Goal: Task Accomplishment & Management: Use online tool/utility

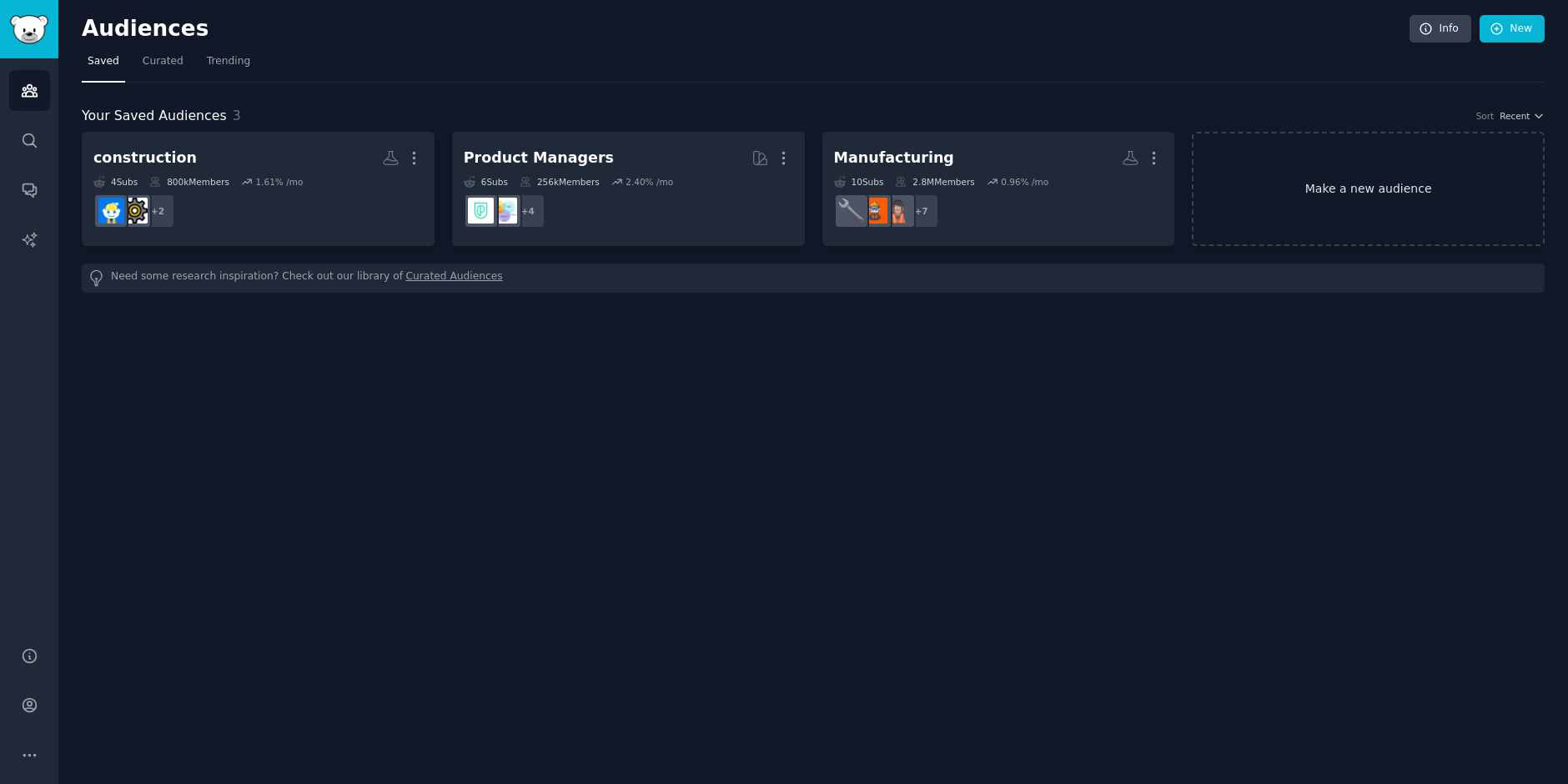
click at [1429, 181] on link "Make a new audience" at bounding box center [1368, 189] width 353 height 114
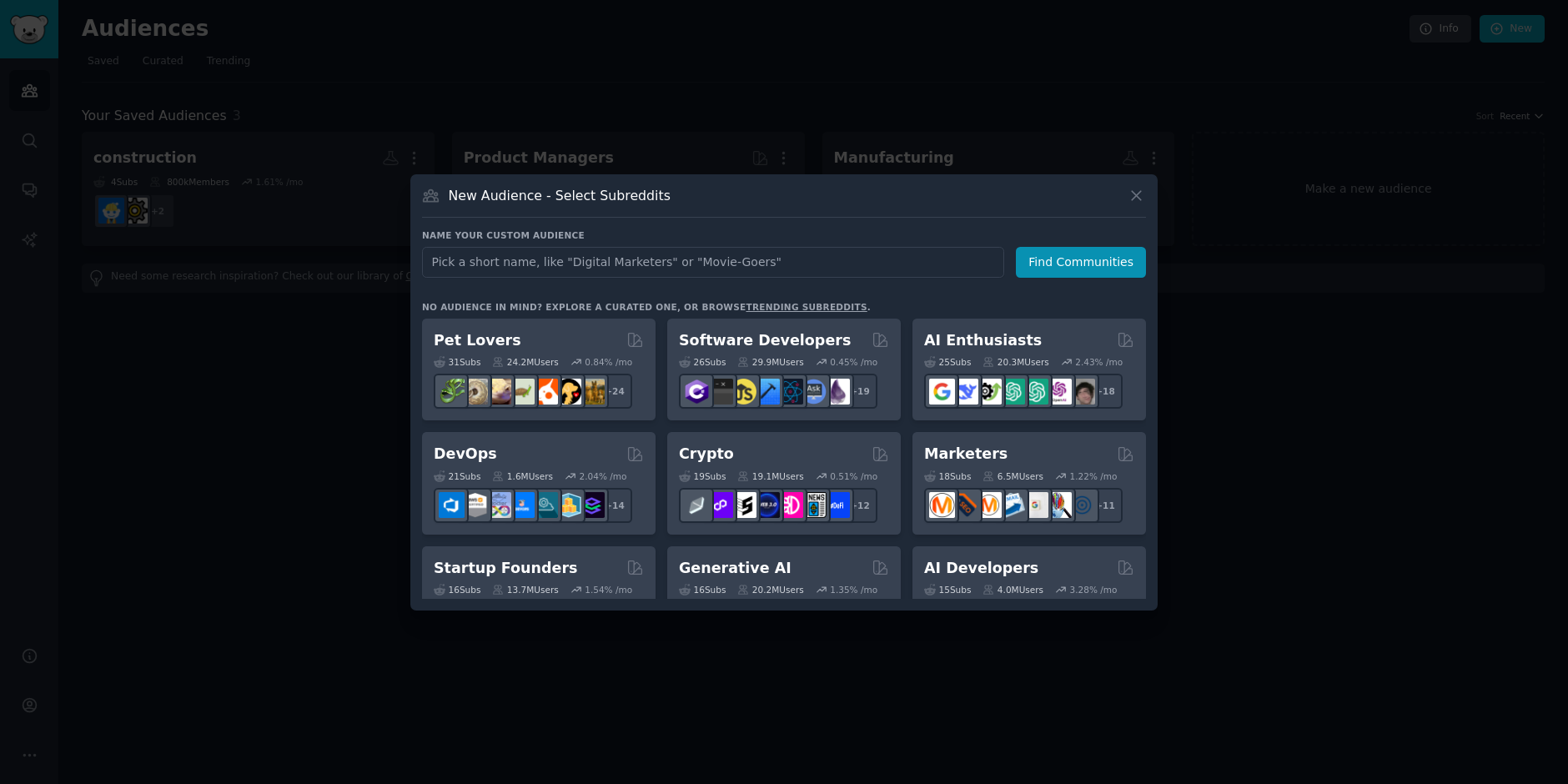
click at [703, 263] on input "text" at bounding box center [713, 262] width 582 height 31
type input "Safety & Compliance Professionals"
click at [1044, 267] on button "Find Communities" at bounding box center [1081, 262] width 130 height 31
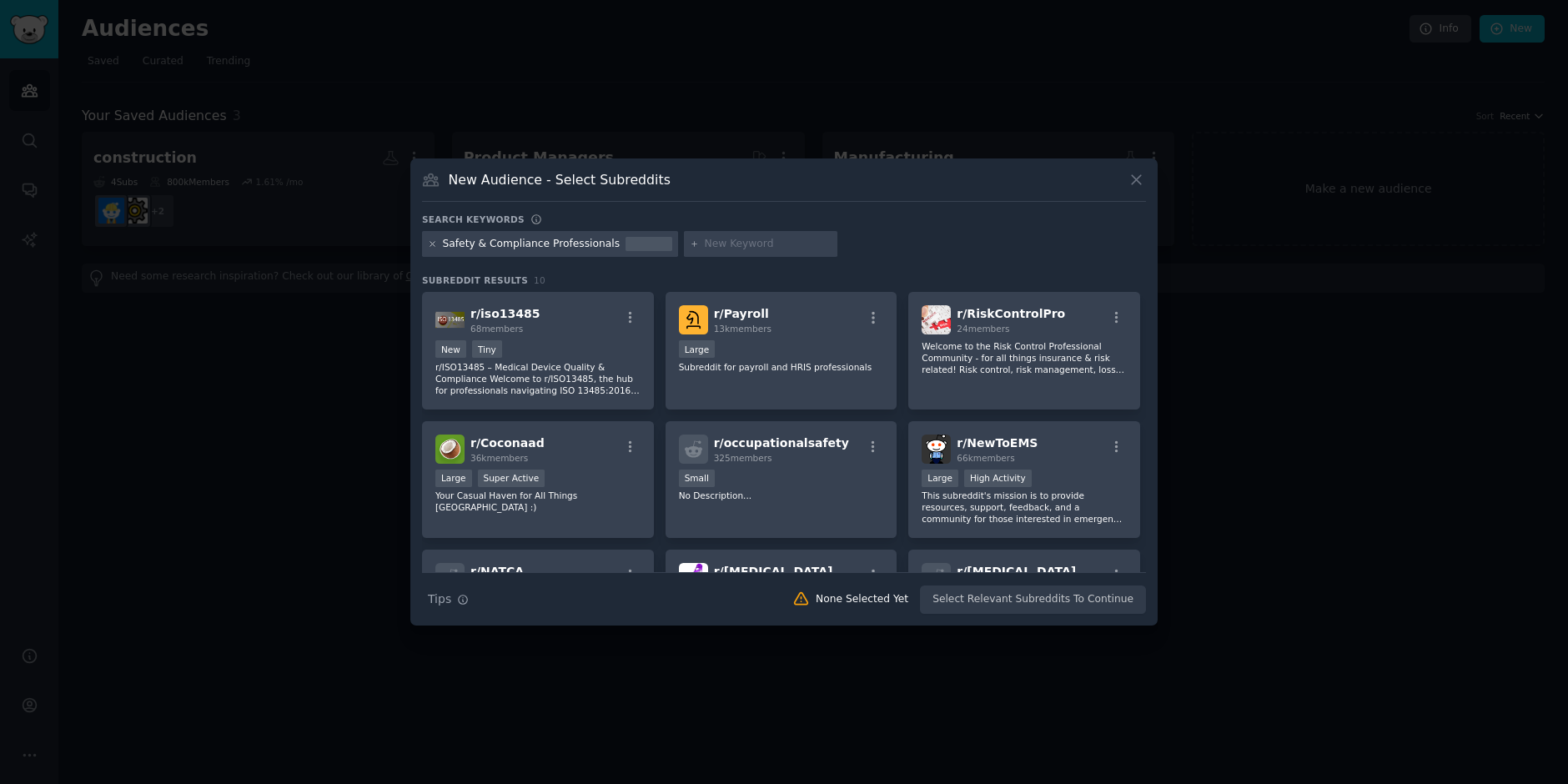
click at [434, 243] on icon at bounding box center [433, 243] width 9 height 9
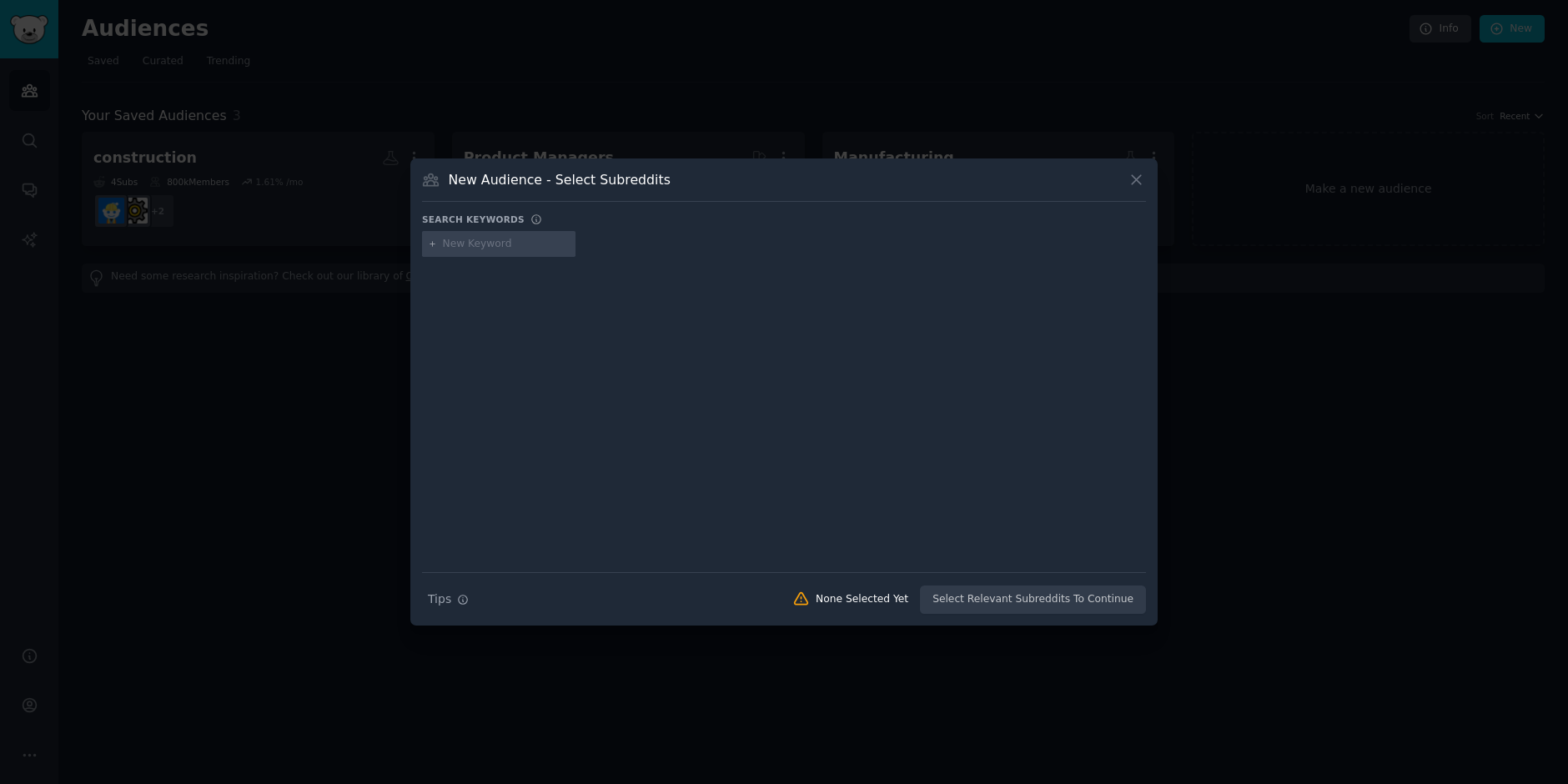
click at [535, 188] on div "New Audience - Select Subreddits" at bounding box center [784, 186] width 724 height 32
click at [1135, 186] on icon at bounding box center [1136, 180] width 17 height 17
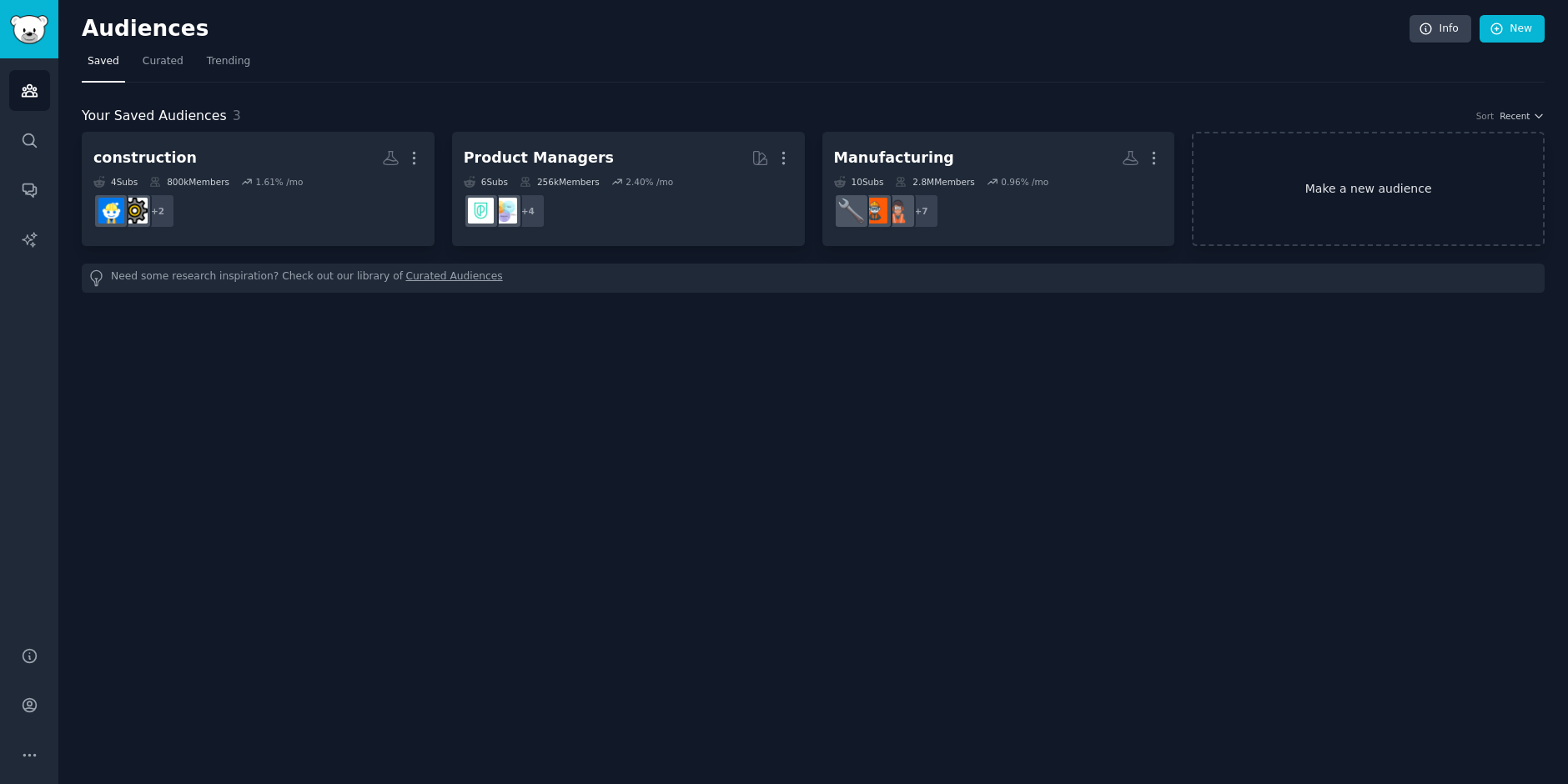
click at [1306, 181] on link "Make a new audience" at bounding box center [1368, 189] width 353 height 114
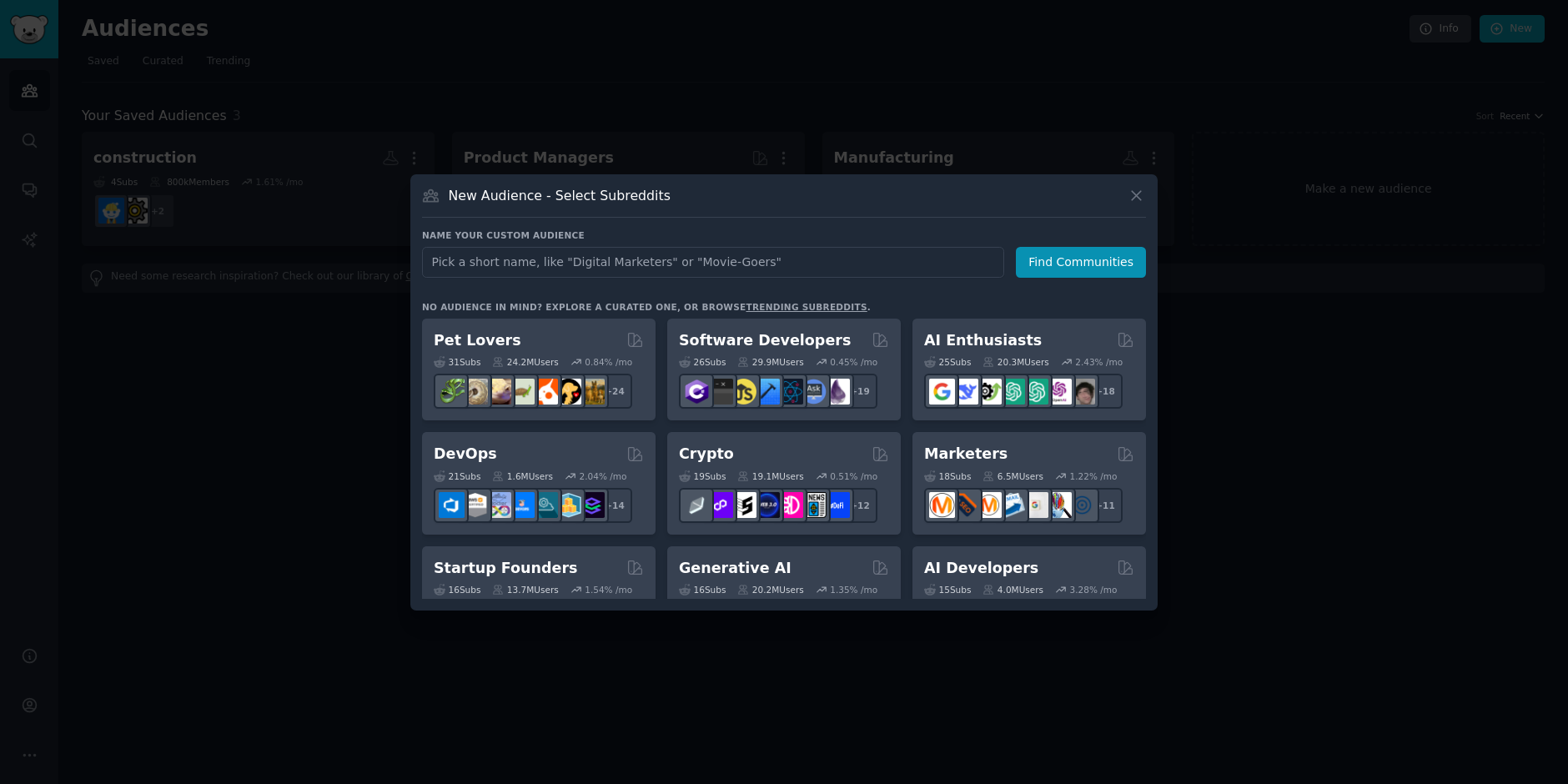
click at [452, 268] on input "text" at bounding box center [713, 262] width 582 height 31
type input "Hotel operations managers"
click at [1092, 271] on button "Find Communities" at bounding box center [1081, 262] width 130 height 31
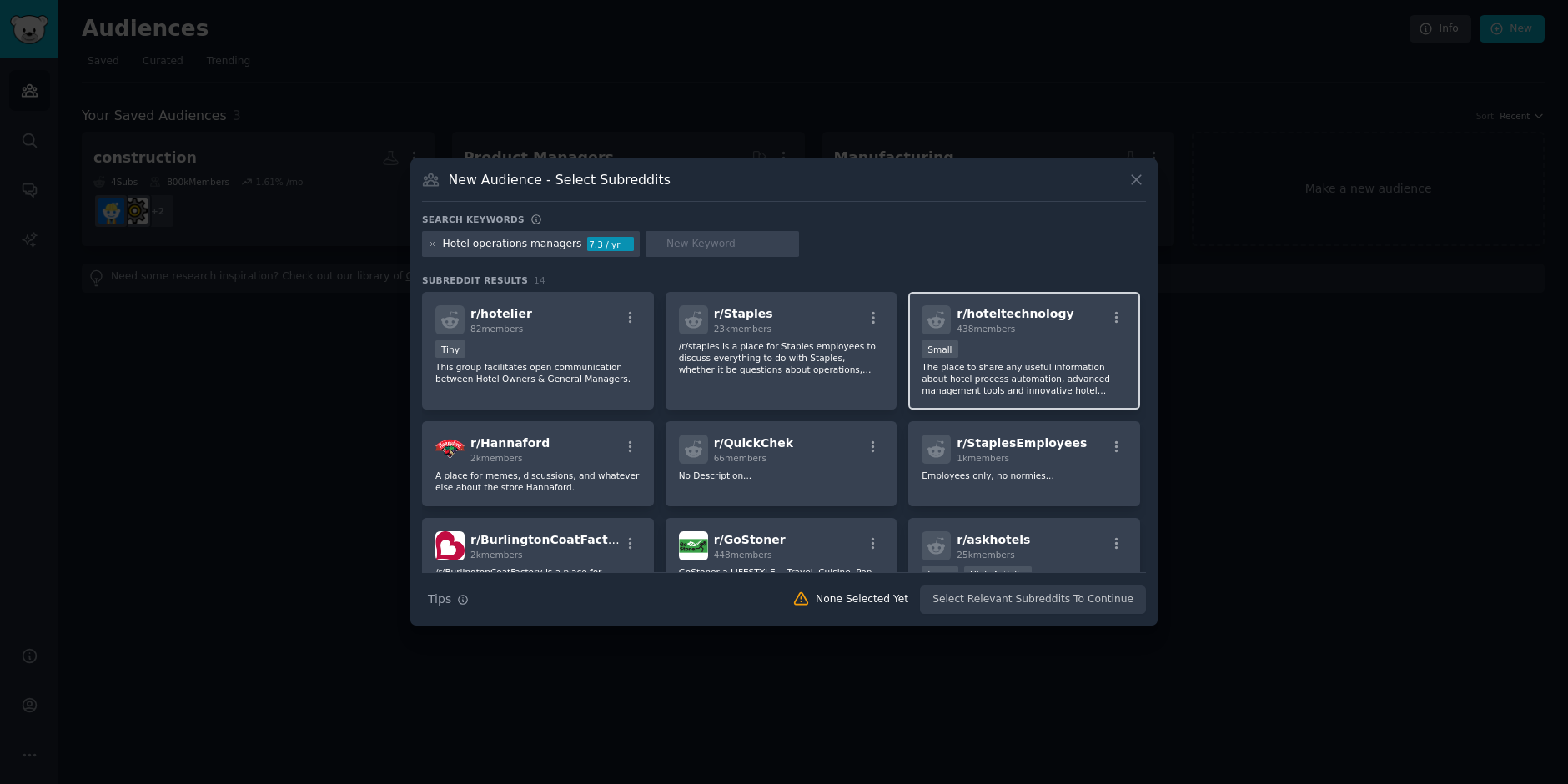
click at [1030, 373] on p "The place to share any useful information about hotel process automation, advan…" at bounding box center [1024, 378] width 205 height 35
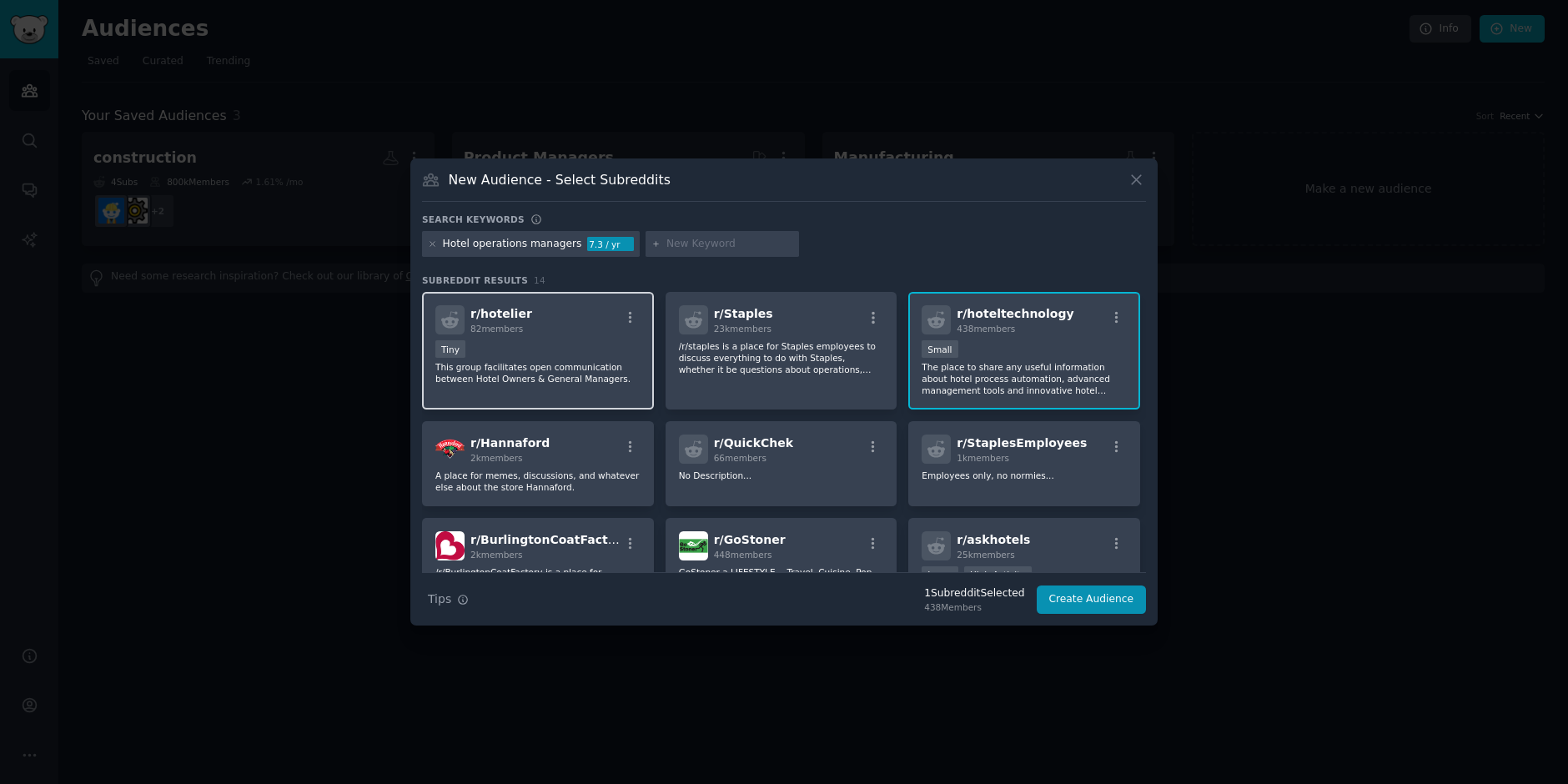
click at [593, 383] on p "This group facilitates open communication between Hotel Owners & General Manage…" at bounding box center [538, 372] width 205 height 23
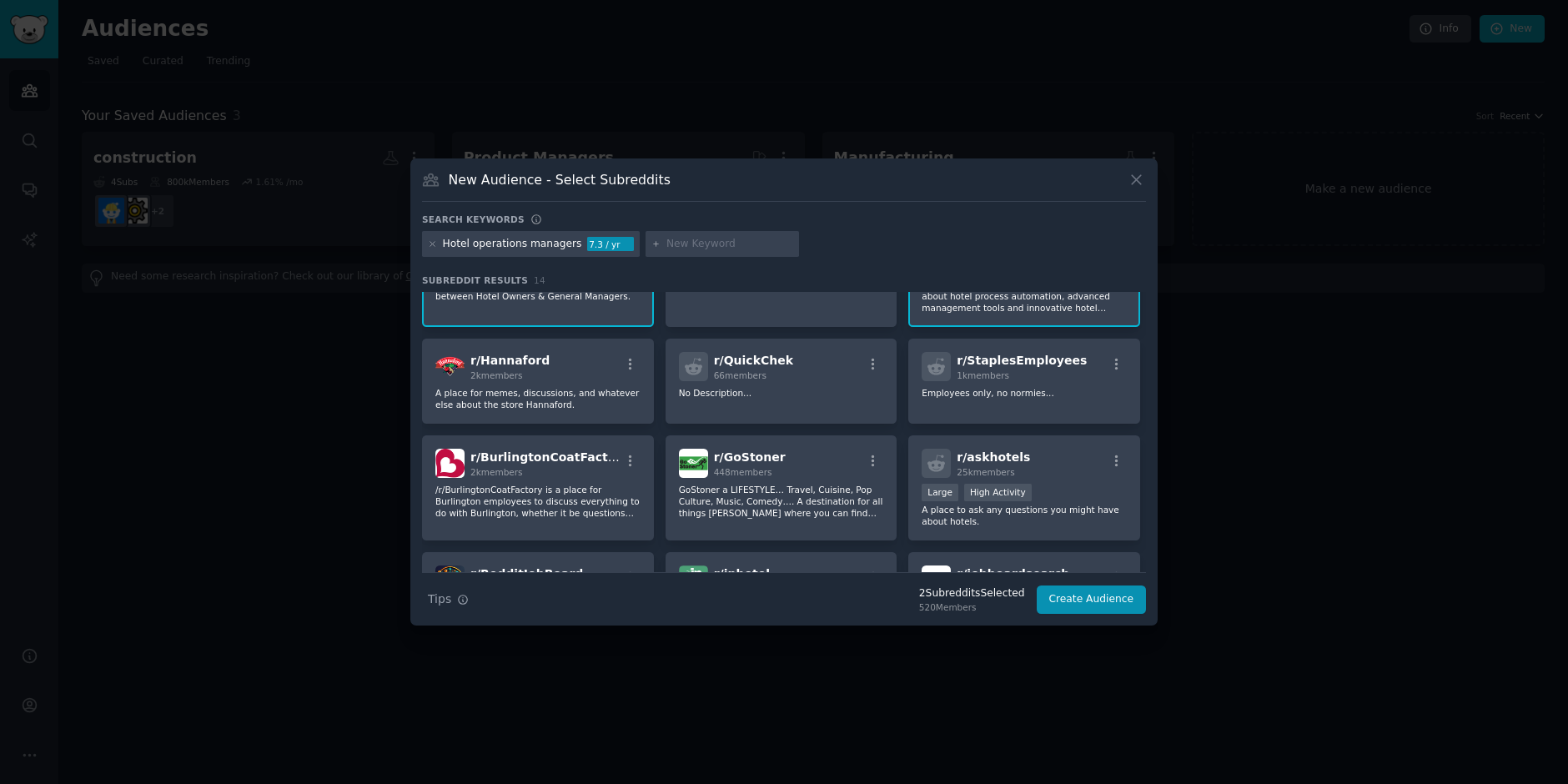
scroll to position [111, 0]
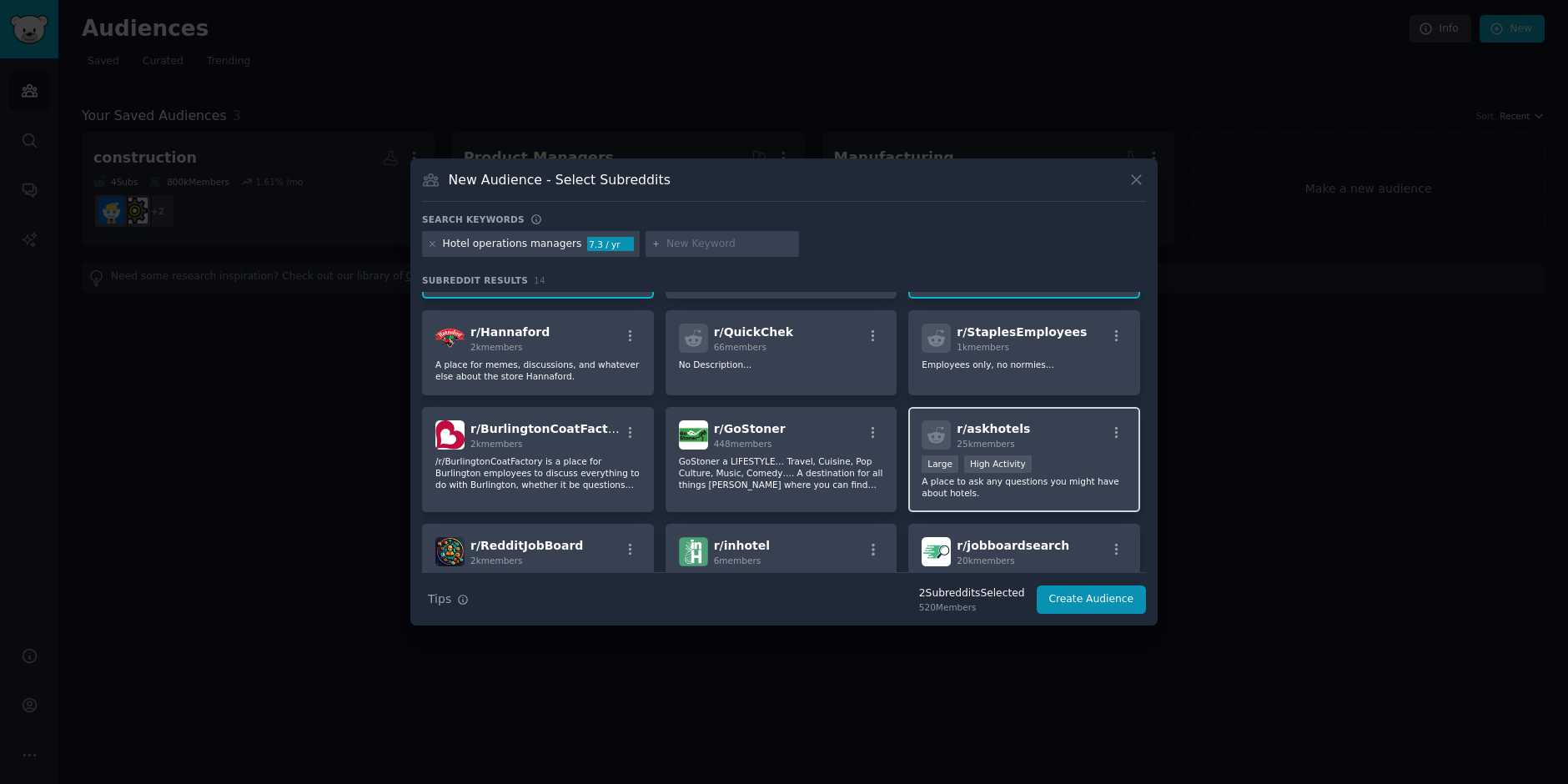
click at [967, 490] on p "A place to ask any questions you might have about hotels." at bounding box center [1024, 487] width 205 height 23
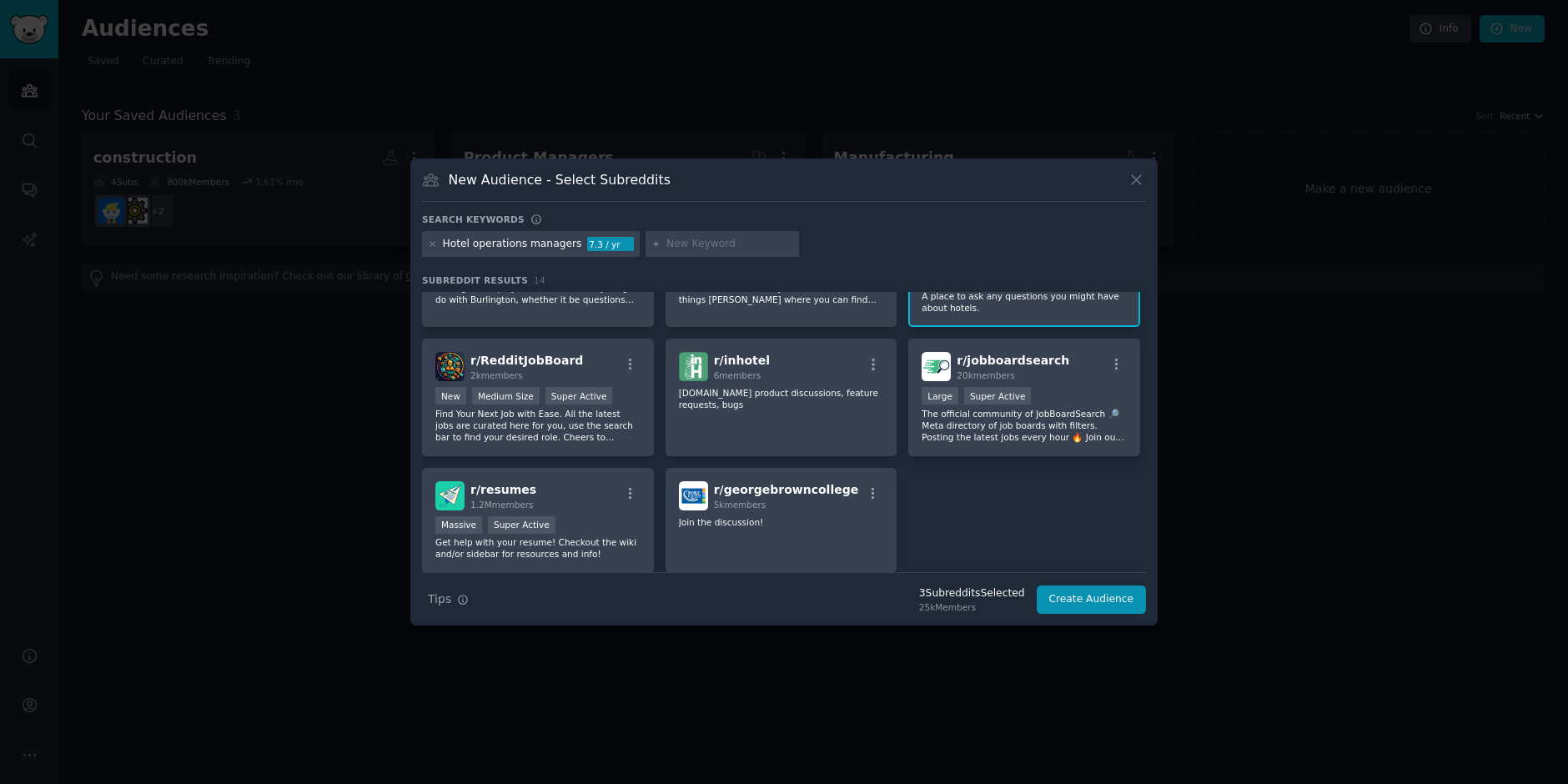
scroll to position [356, 0]
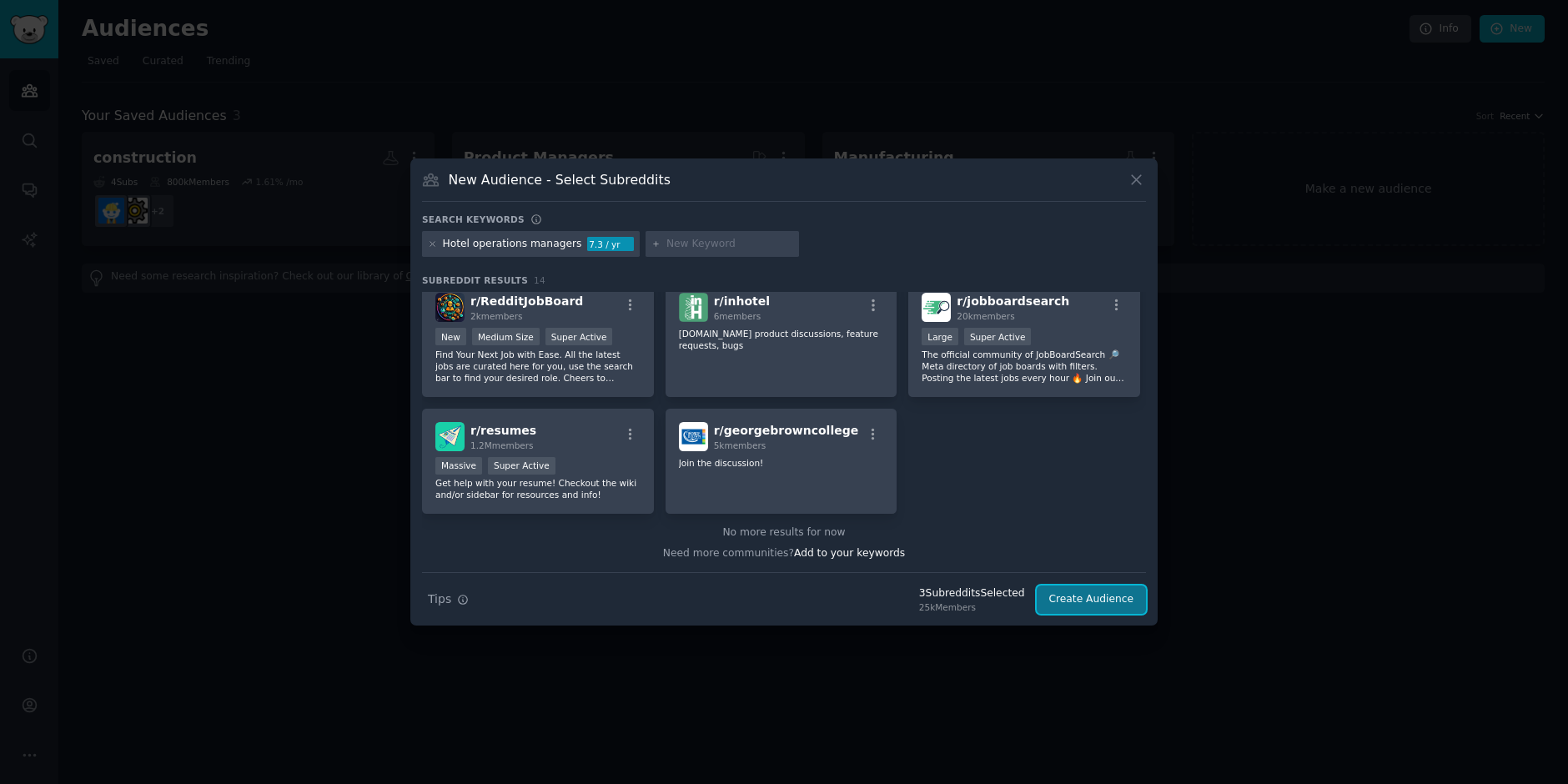
click at [1107, 591] on button "Create Audience" at bounding box center [1092, 599] width 111 height 28
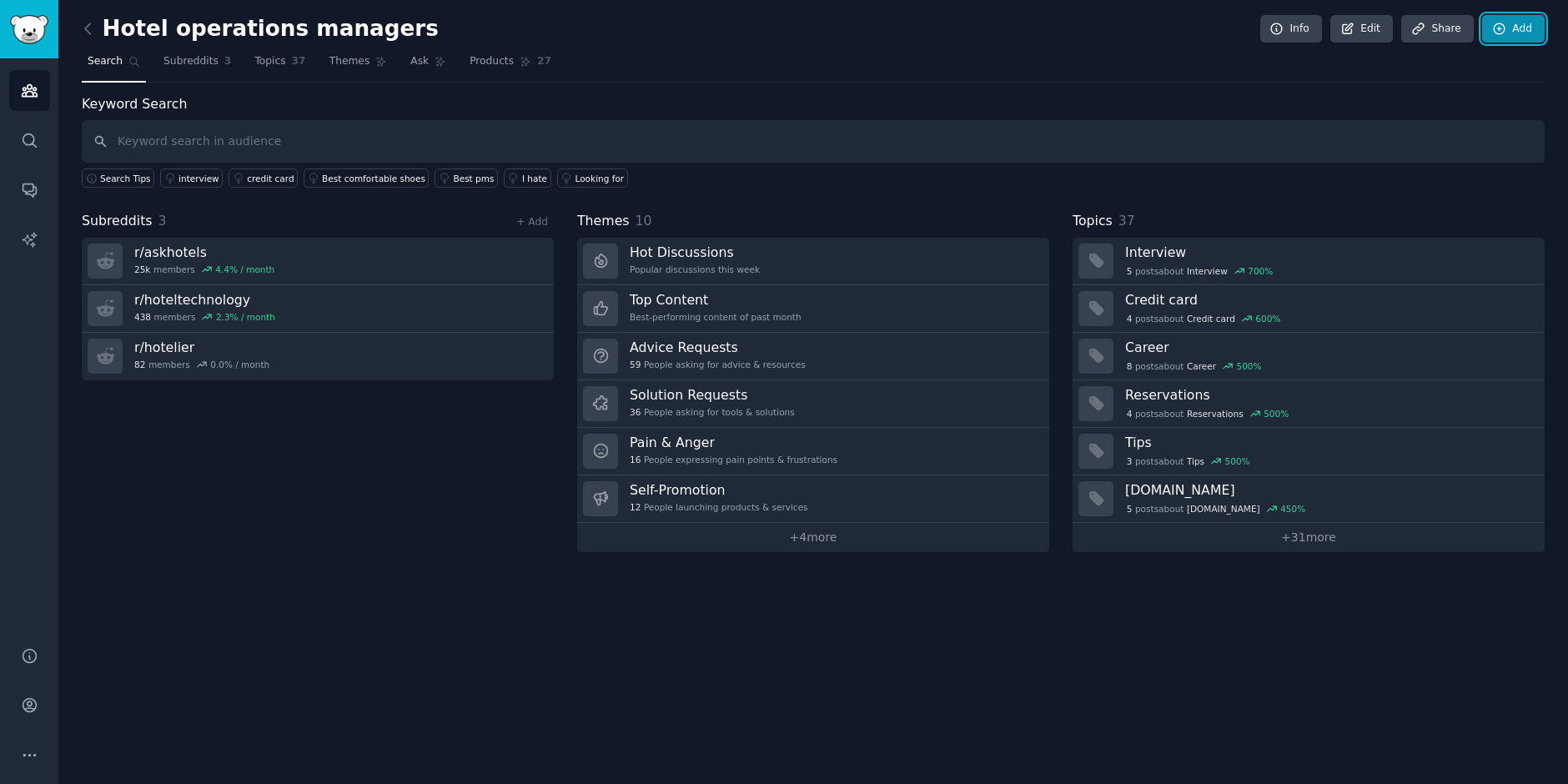
click at [1494, 35] on icon at bounding box center [1499, 28] width 15 height 15
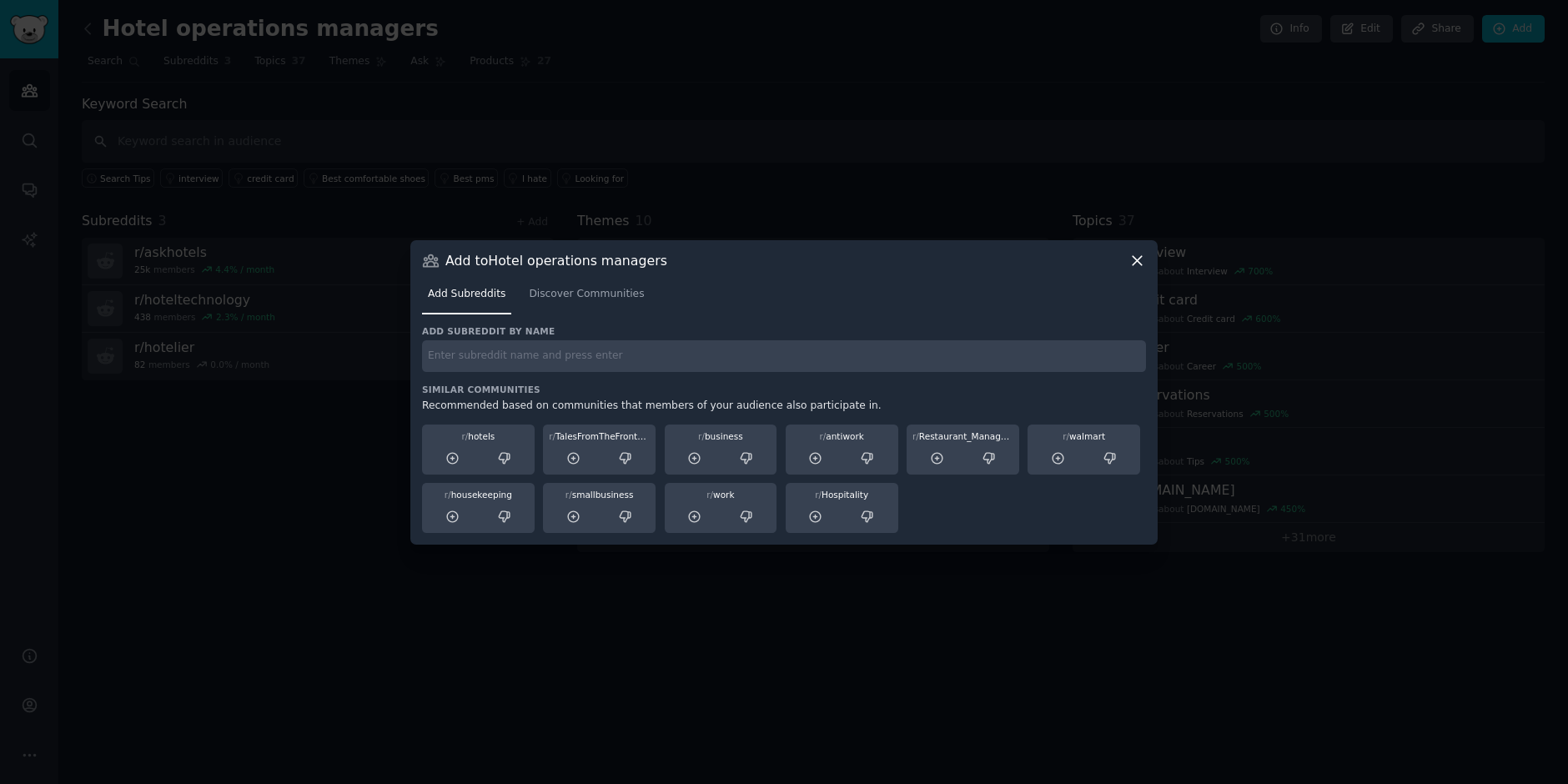
click at [1141, 261] on icon at bounding box center [1137, 261] width 17 height 17
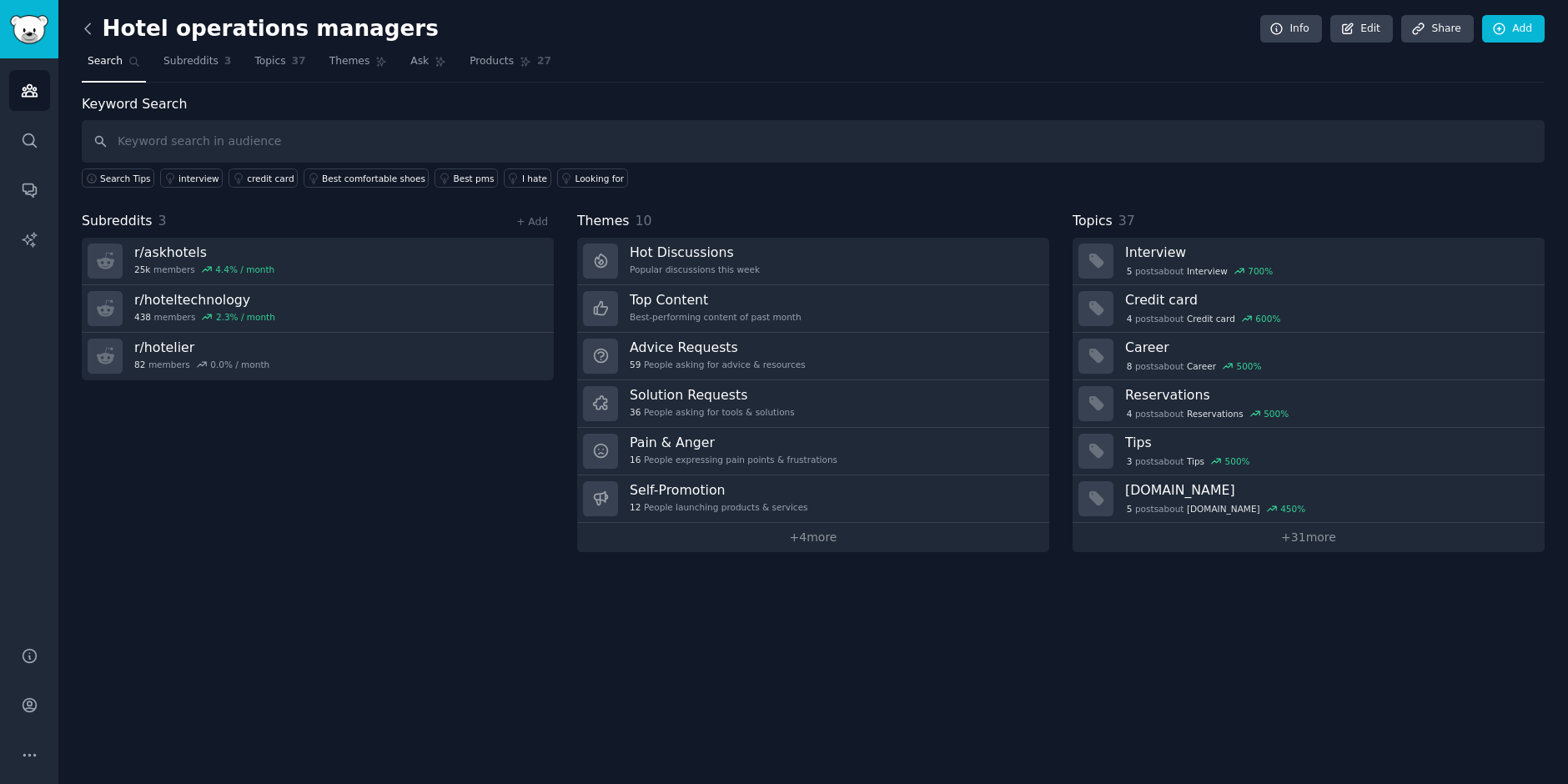
click at [84, 28] on icon at bounding box center [88, 28] width 17 height 17
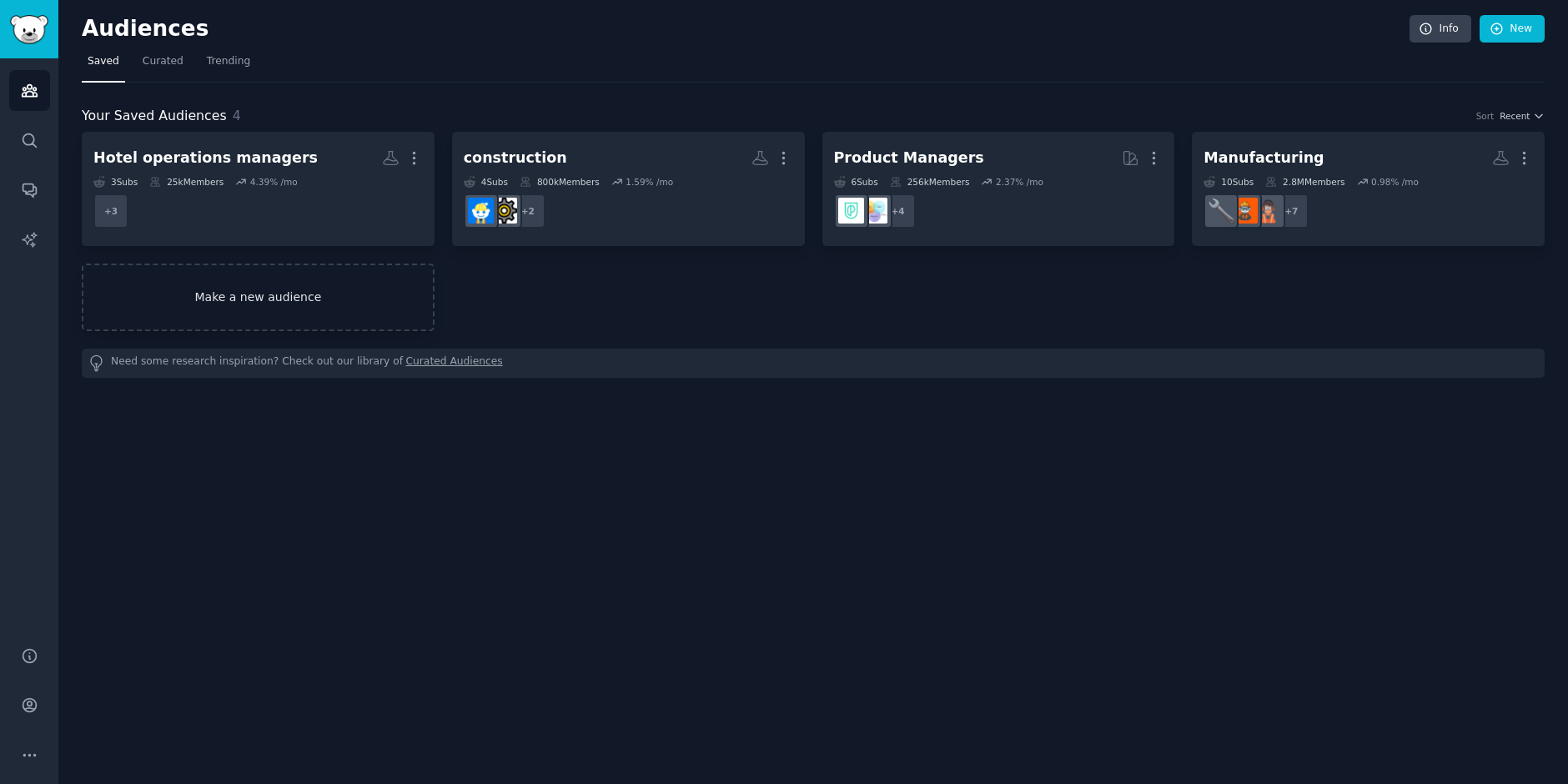
click at [362, 313] on link "Make a new audience" at bounding box center [258, 297] width 353 height 67
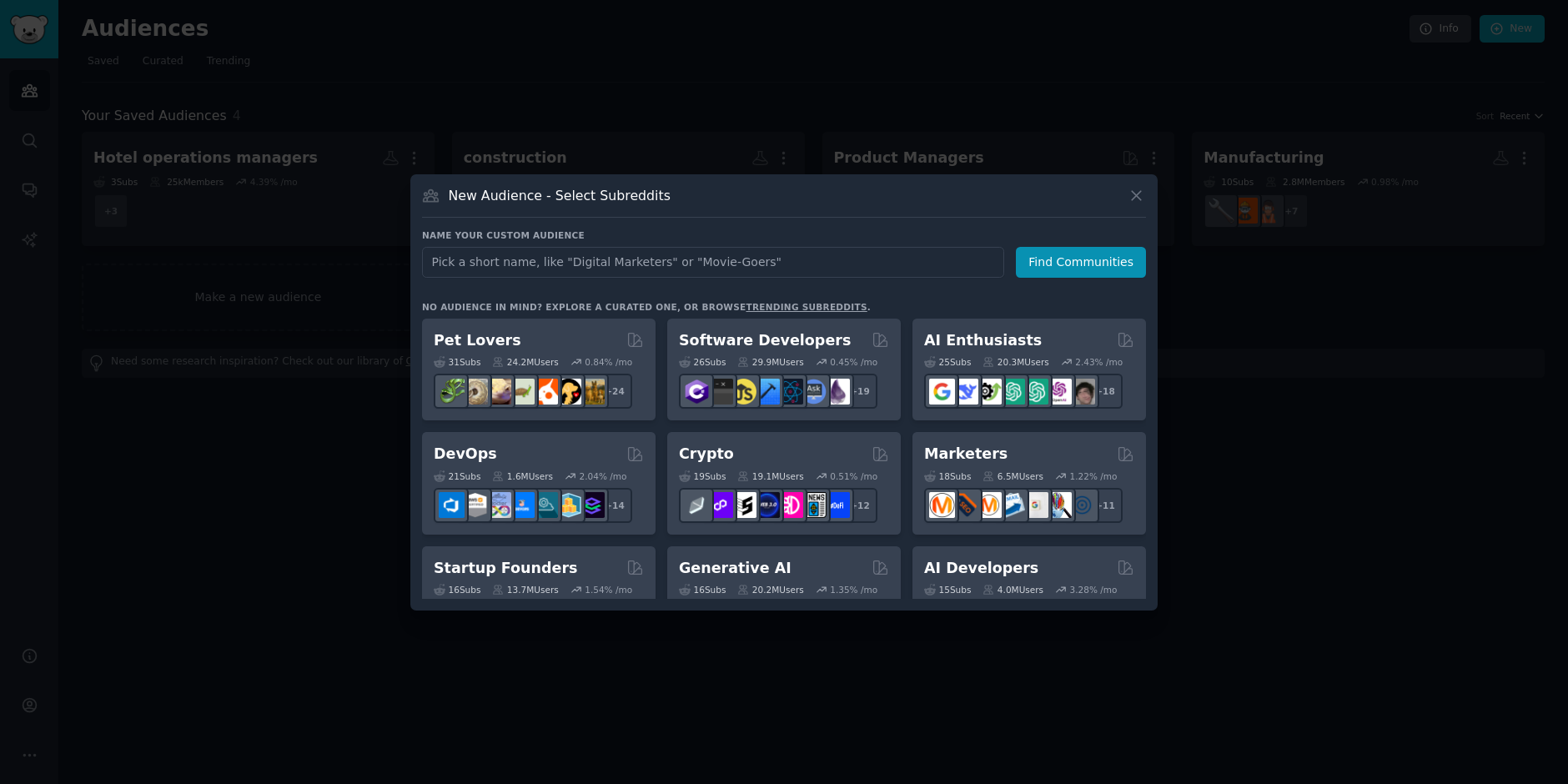
click at [529, 265] on input "text" at bounding box center [713, 262] width 582 height 31
type input "Restaurant managers"
click at [1065, 270] on button "Find Communities" at bounding box center [1081, 262] width 130 height 31
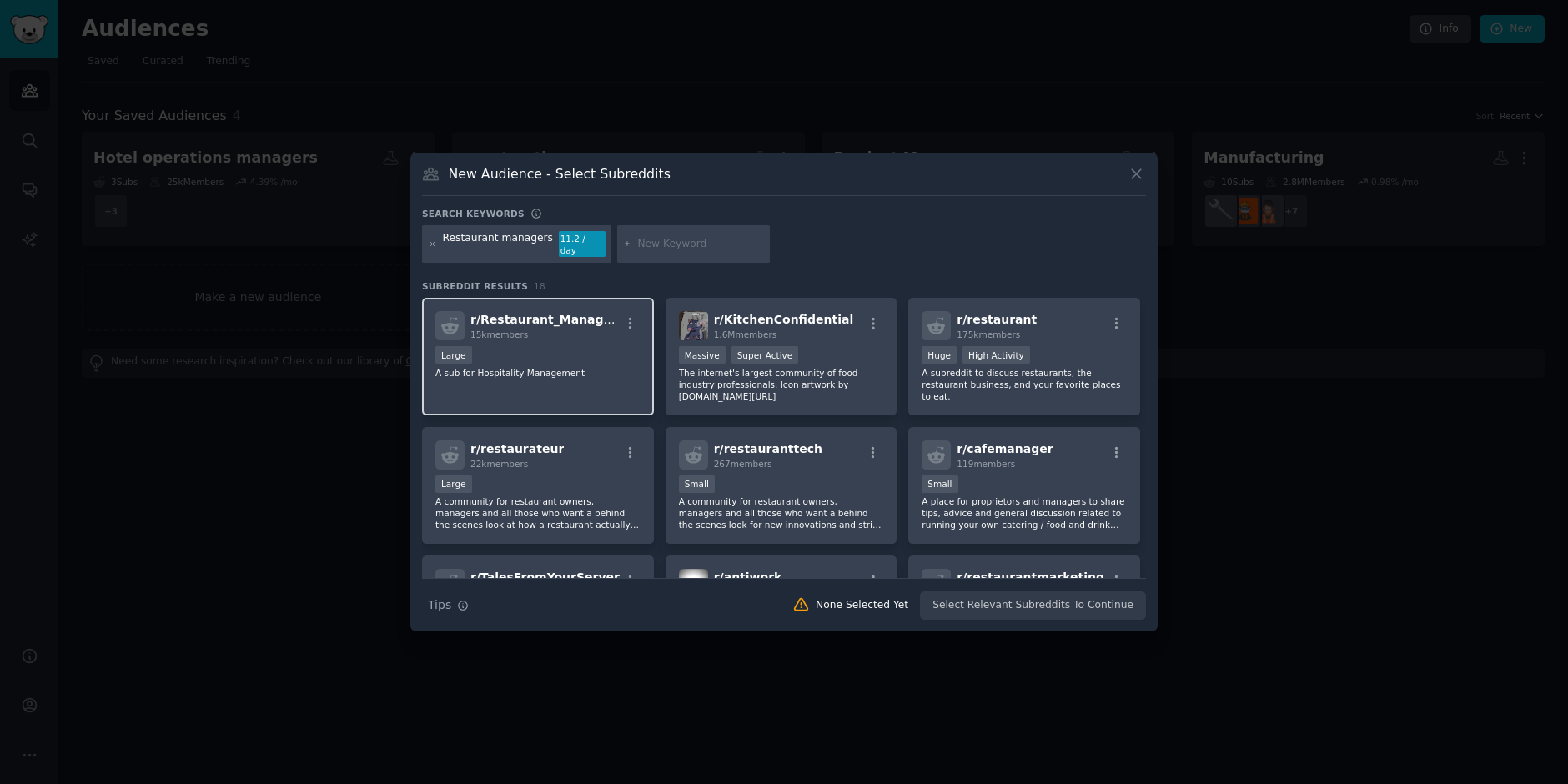
click at [595, 376] on div "r/ Restaurant_Managers 15k members Large A sub for Hospitality Management" at bounding box center [538, 357] width 232 height 117
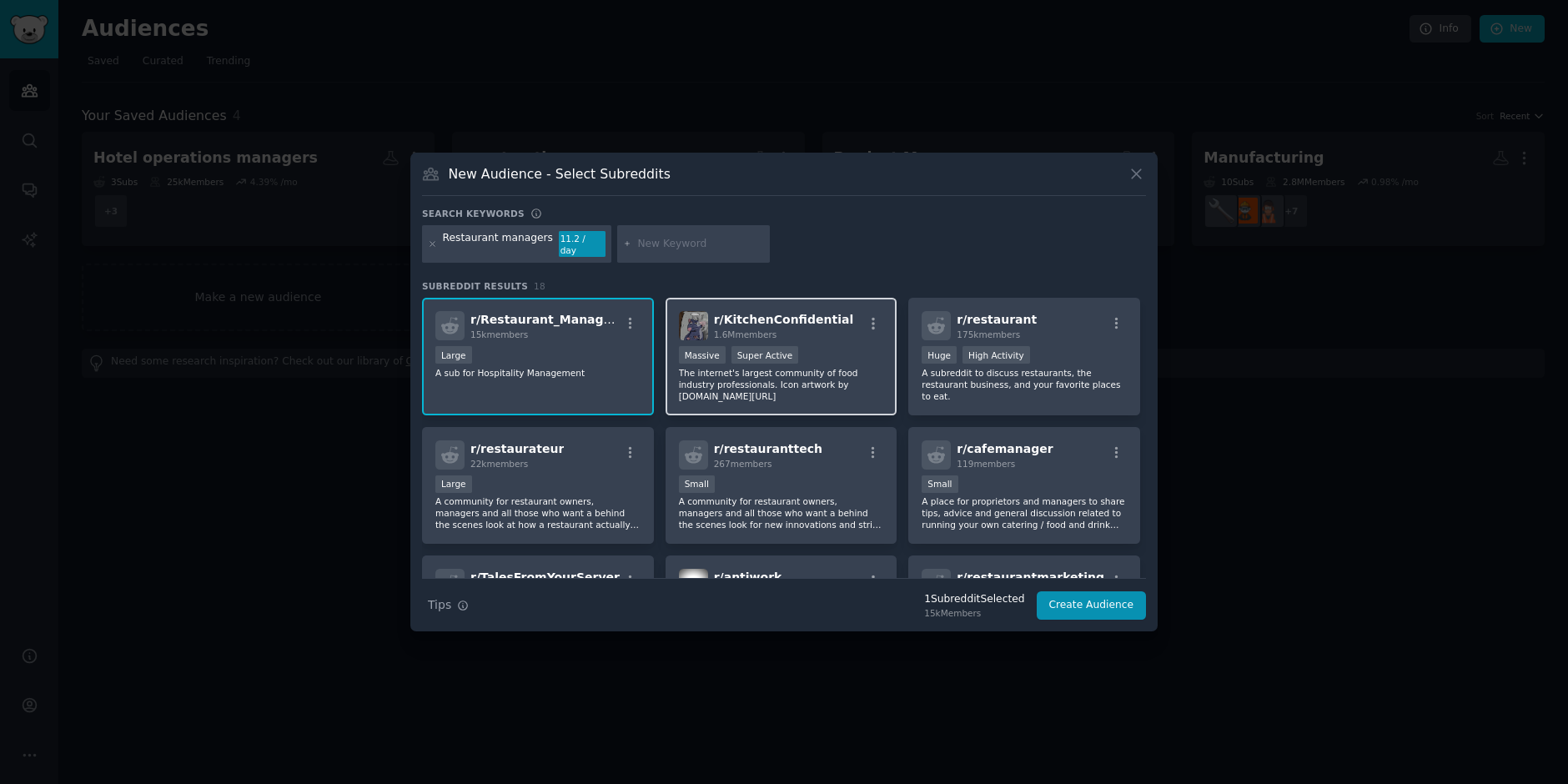
click at [732, 376] on p "The internet's largest community of food industry professionals. Icon artwork b…" at bounding box center [781, 384] width 205 height 35
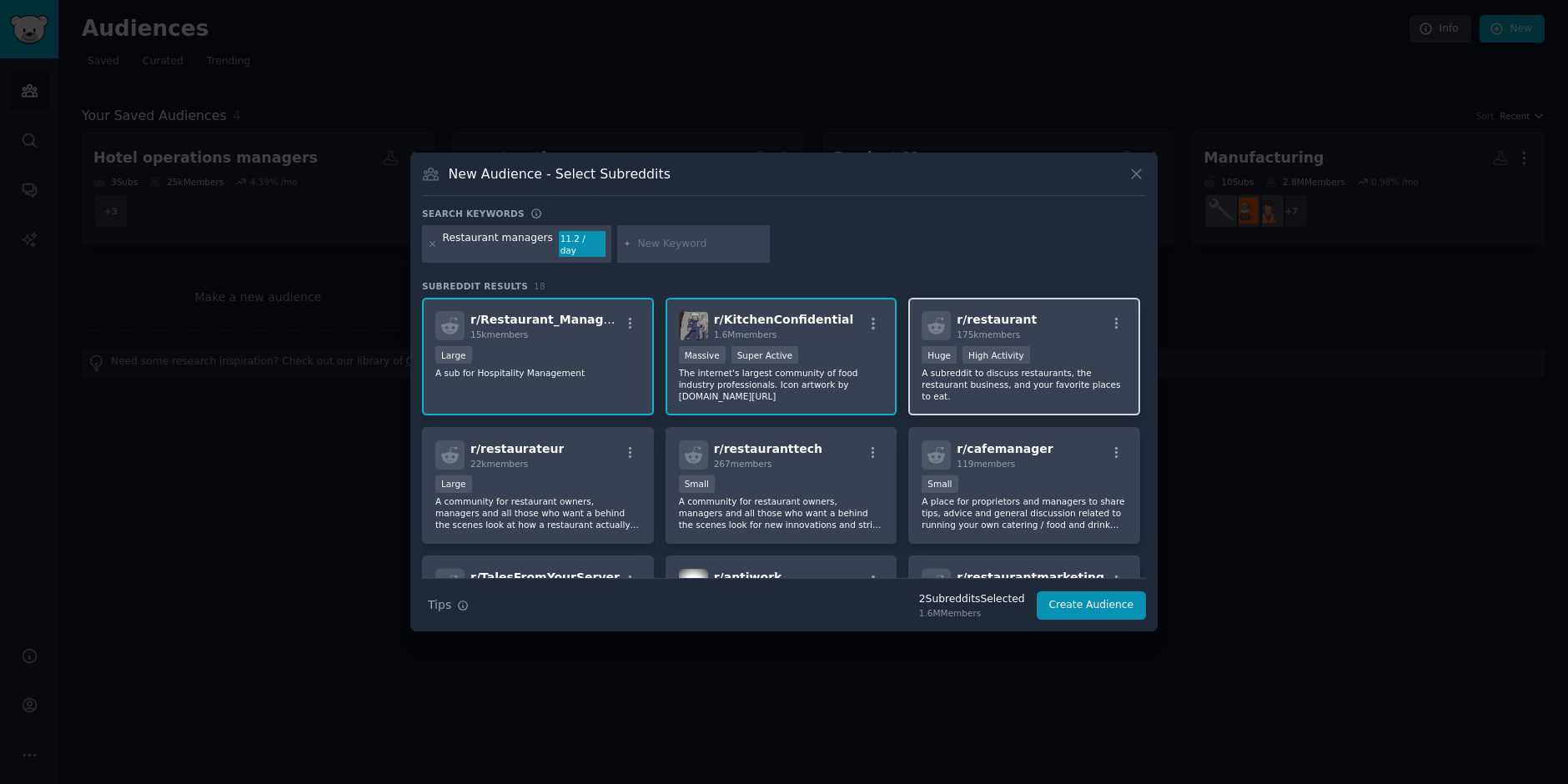
click at [970, 374] on p "A subreddit to discuss restaurants, the restaurant business, and your favorite …" at bounding box center [1024, 384] width 205 height 35
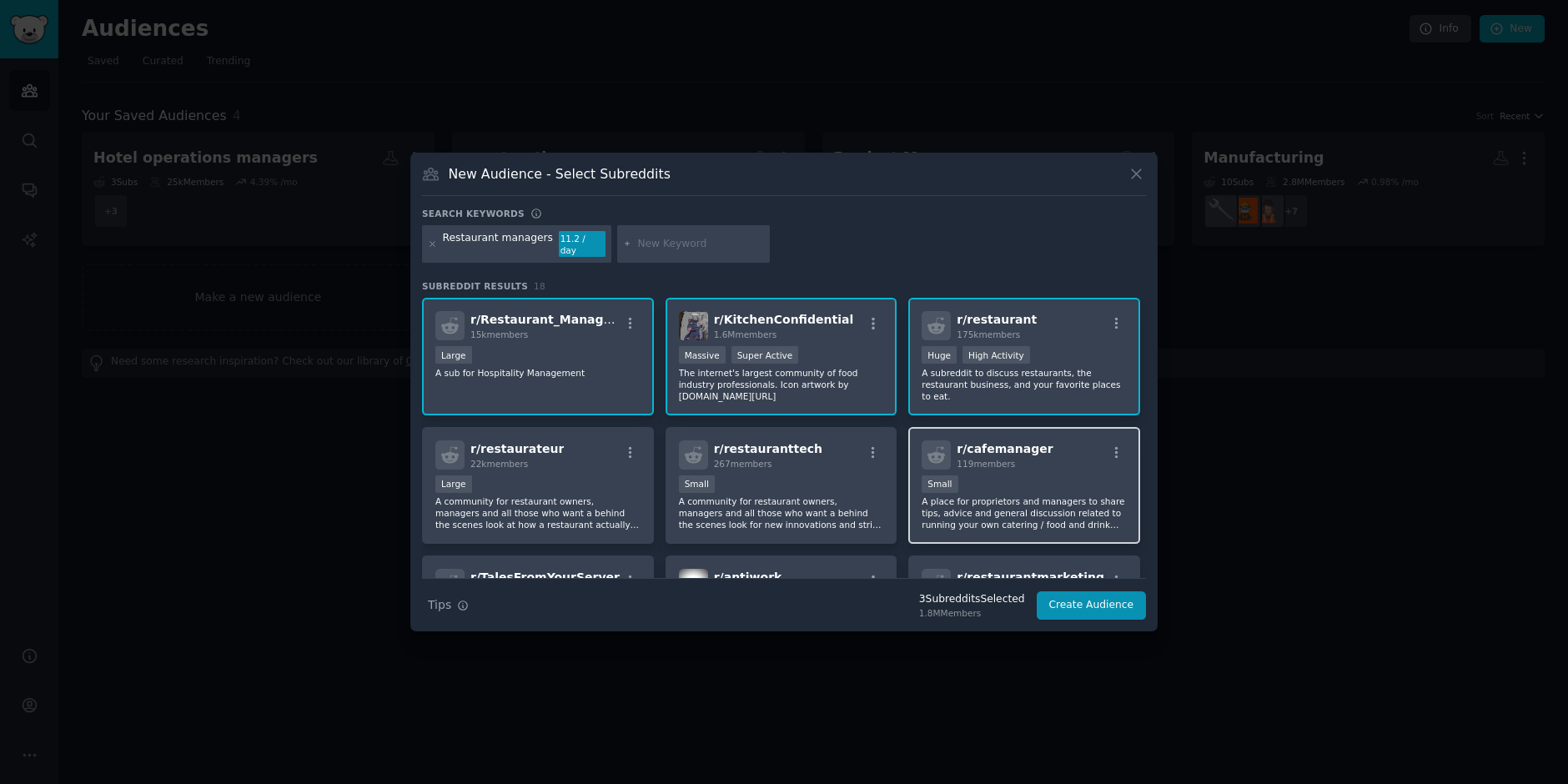
click at [989, 484] on div "Small" at bounding box center [1024, 486] width 205 height 21
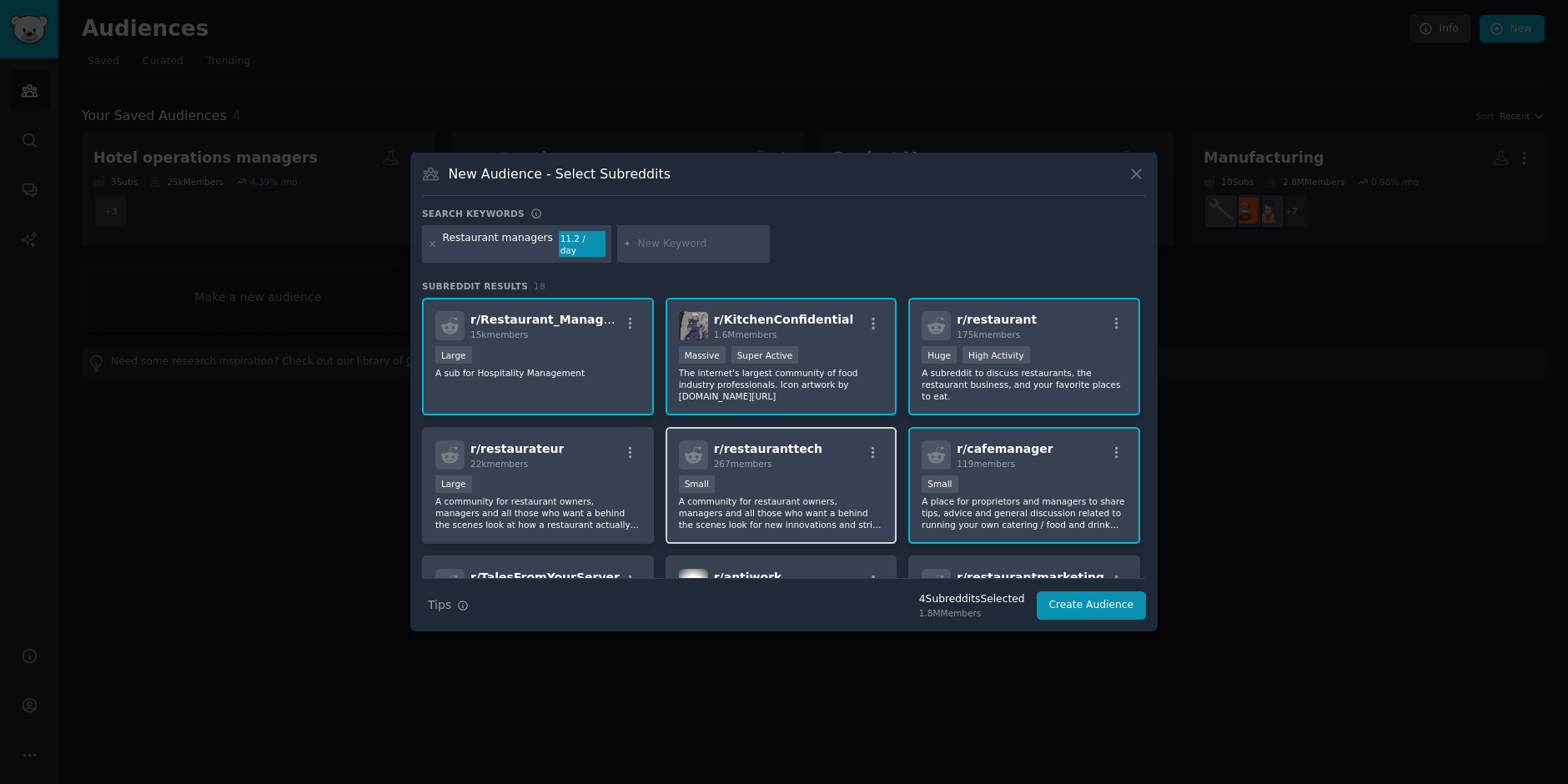
click at [810, 498] on p "A community for restaurant owners, managers and all those who want a behind the…" at bounding box center [781, 513] width 205 height 35
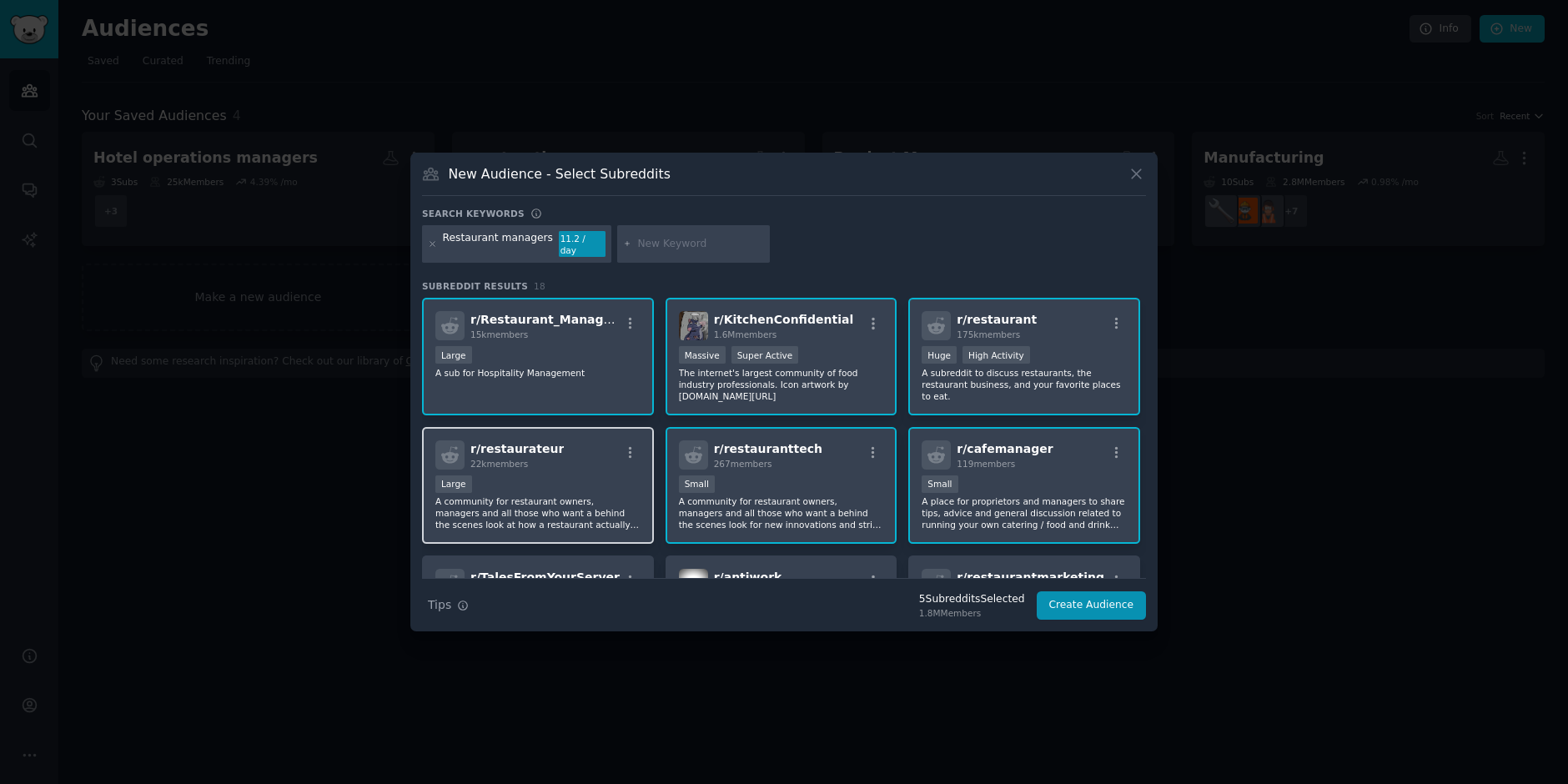
click at [563, 519] on p "A community for restaurant owners, managers and all those who want a behind the…" at bounding box center [538, 513] width 205 height 35
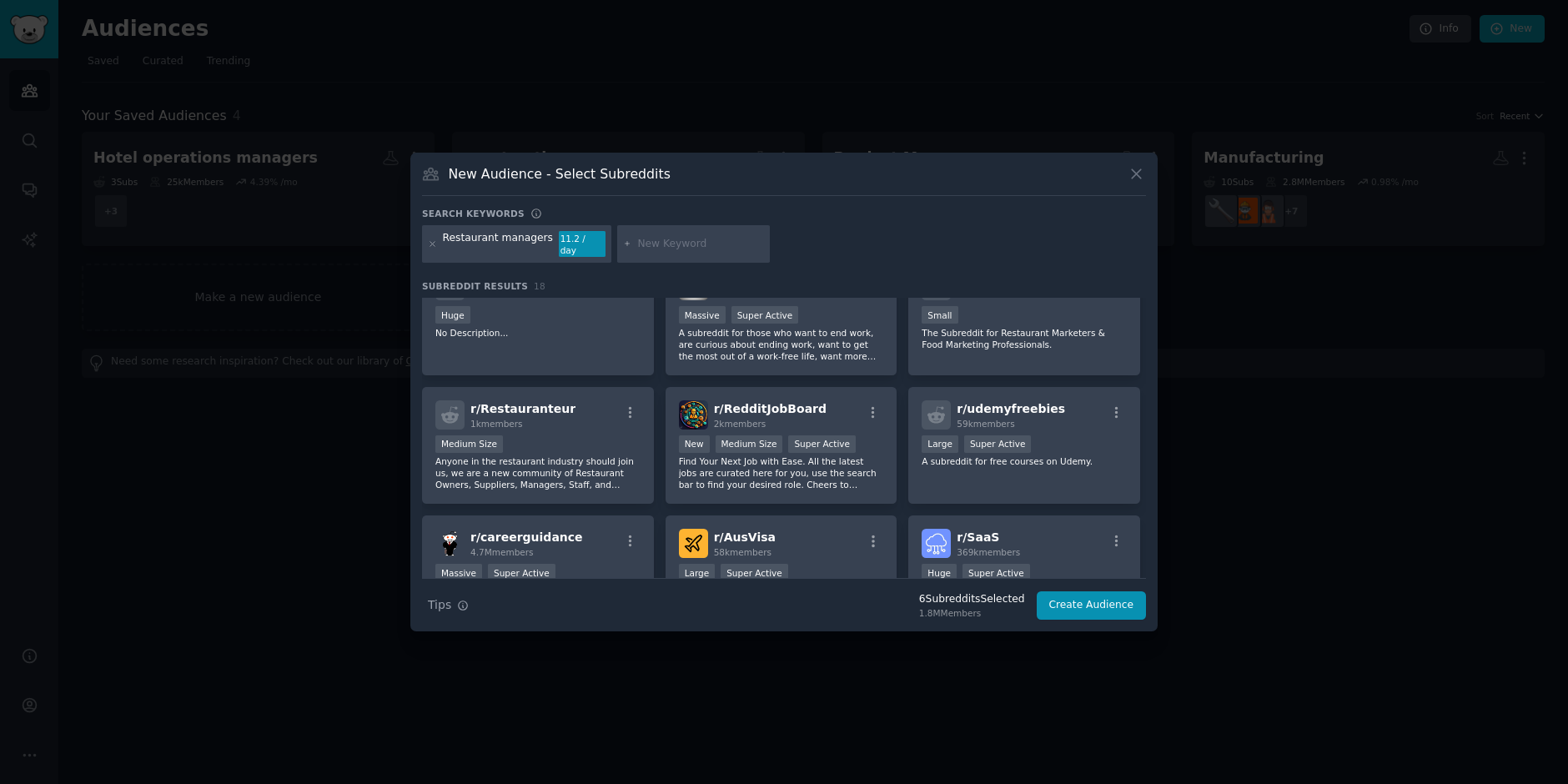
scroll to position [268, 0]
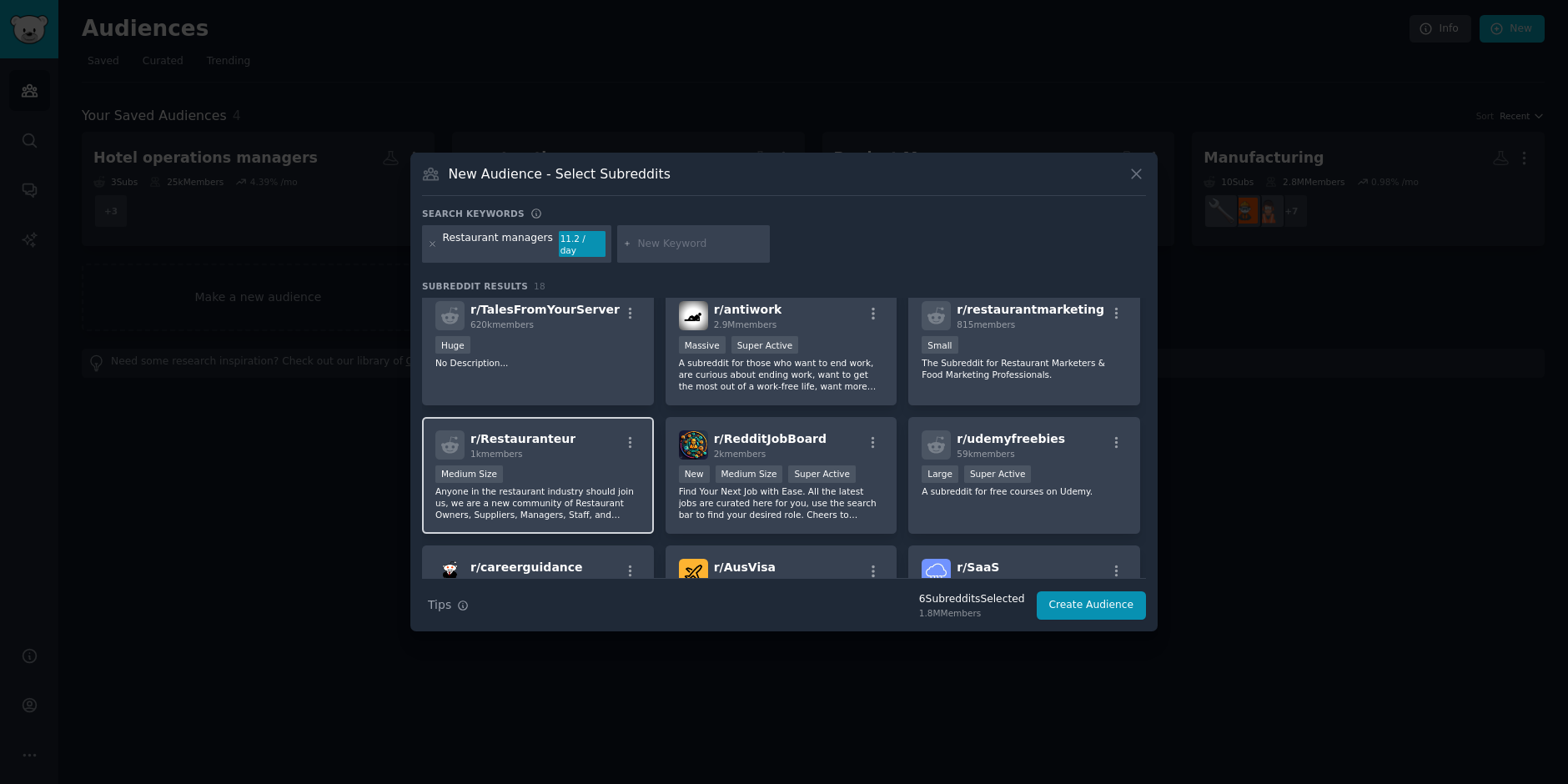
click at [547, 497] on p "Anyone in the restaurant industry should join us, we are a new community of Res…" at bounding box center [538, 503] width 205 height 35
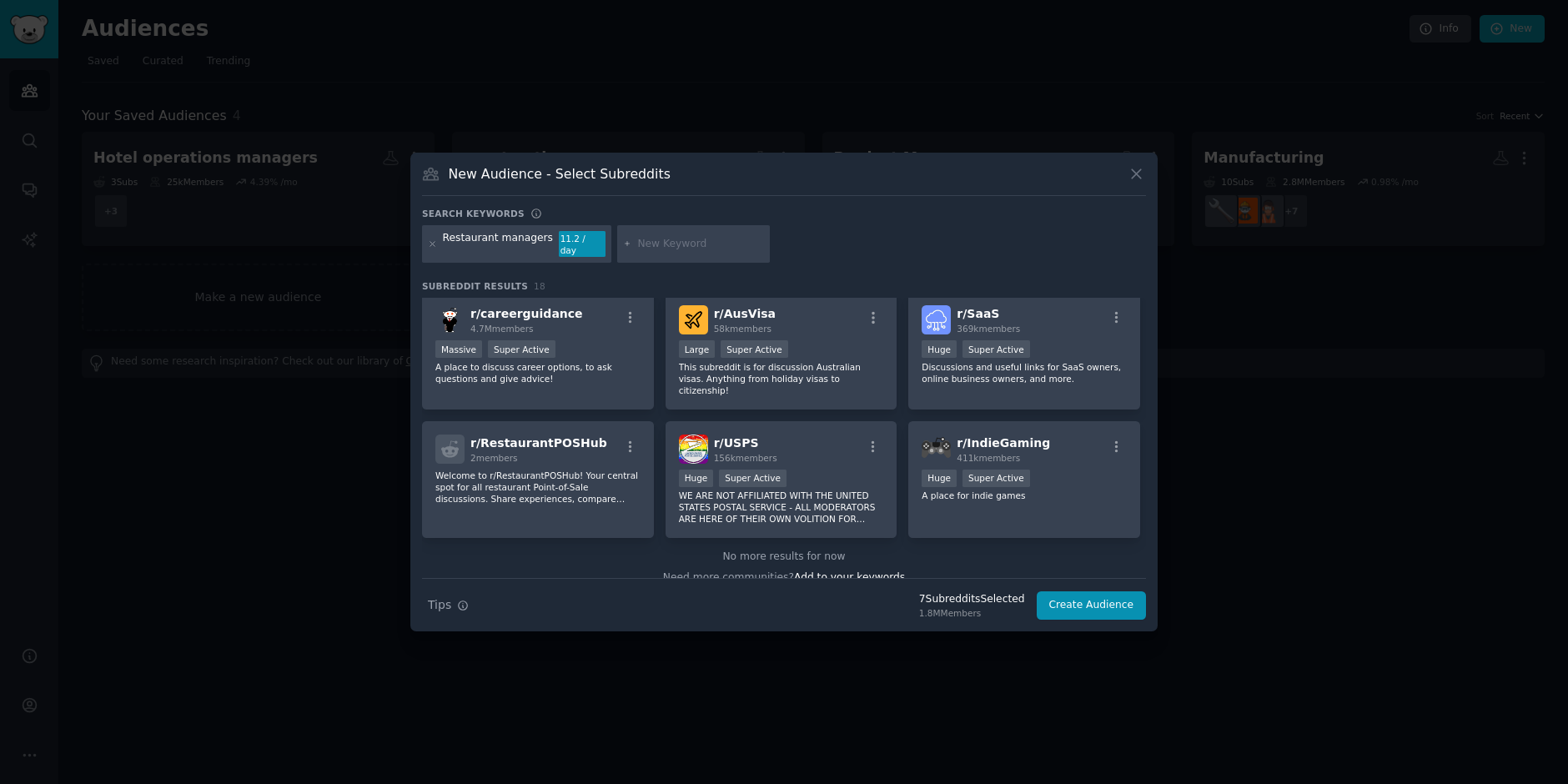
scroll to position [528, 0]
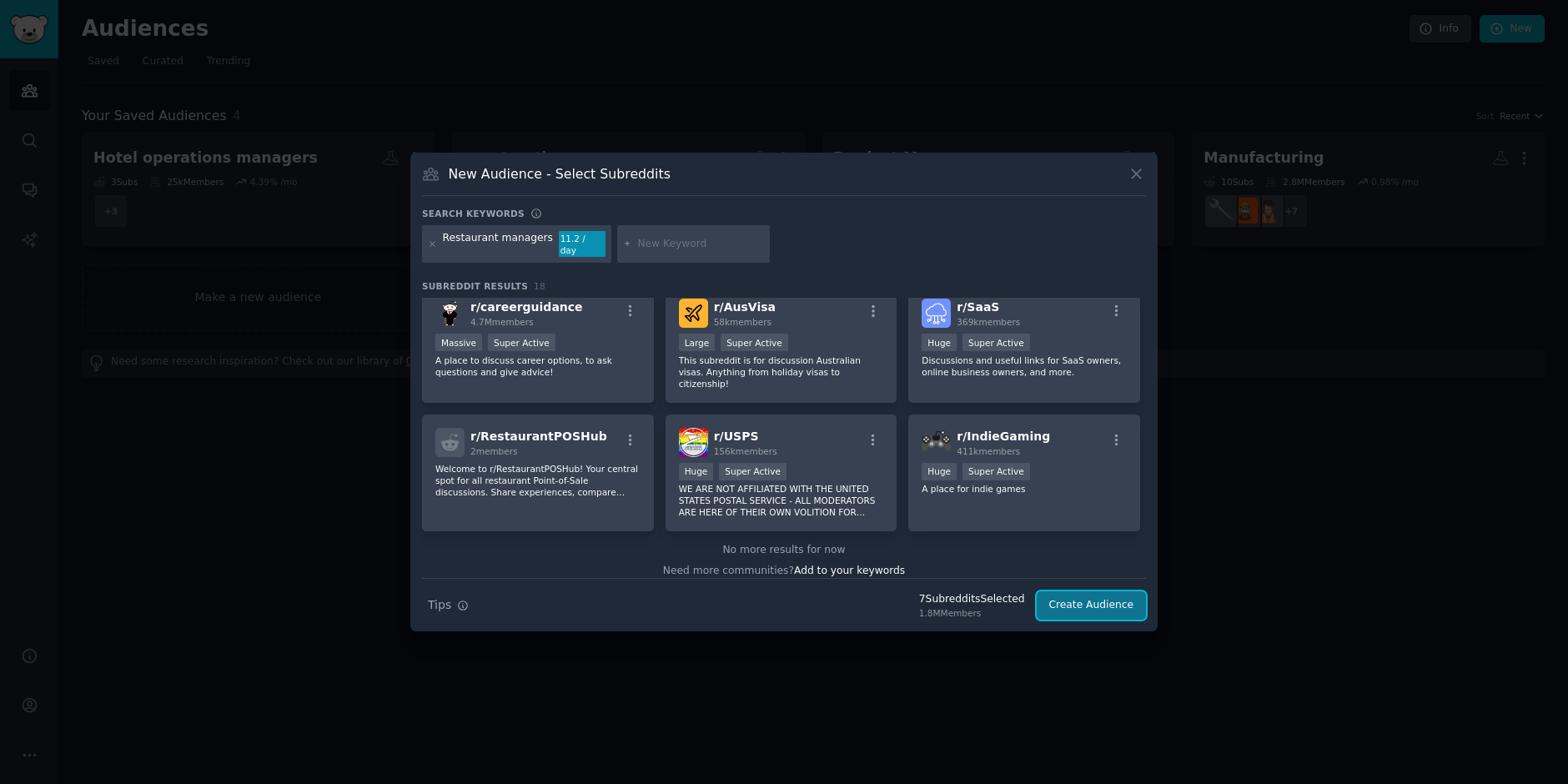
click at [1102, 599] on button "Create Audience" at bounding box center [1092, 605] width 111 height 28
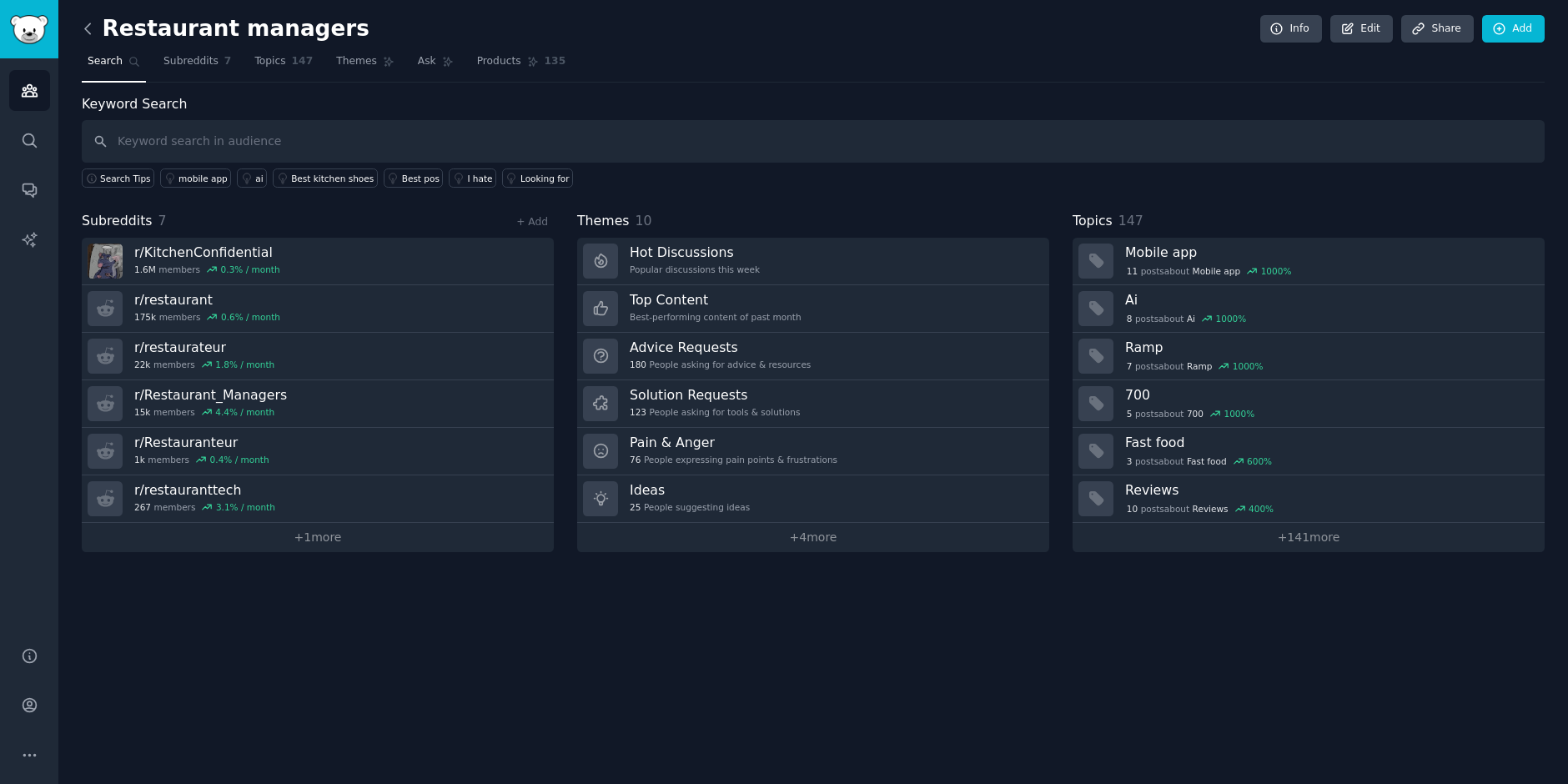
click at [84, 33] on icon at bounding box center [88, 28] width 17 height 17
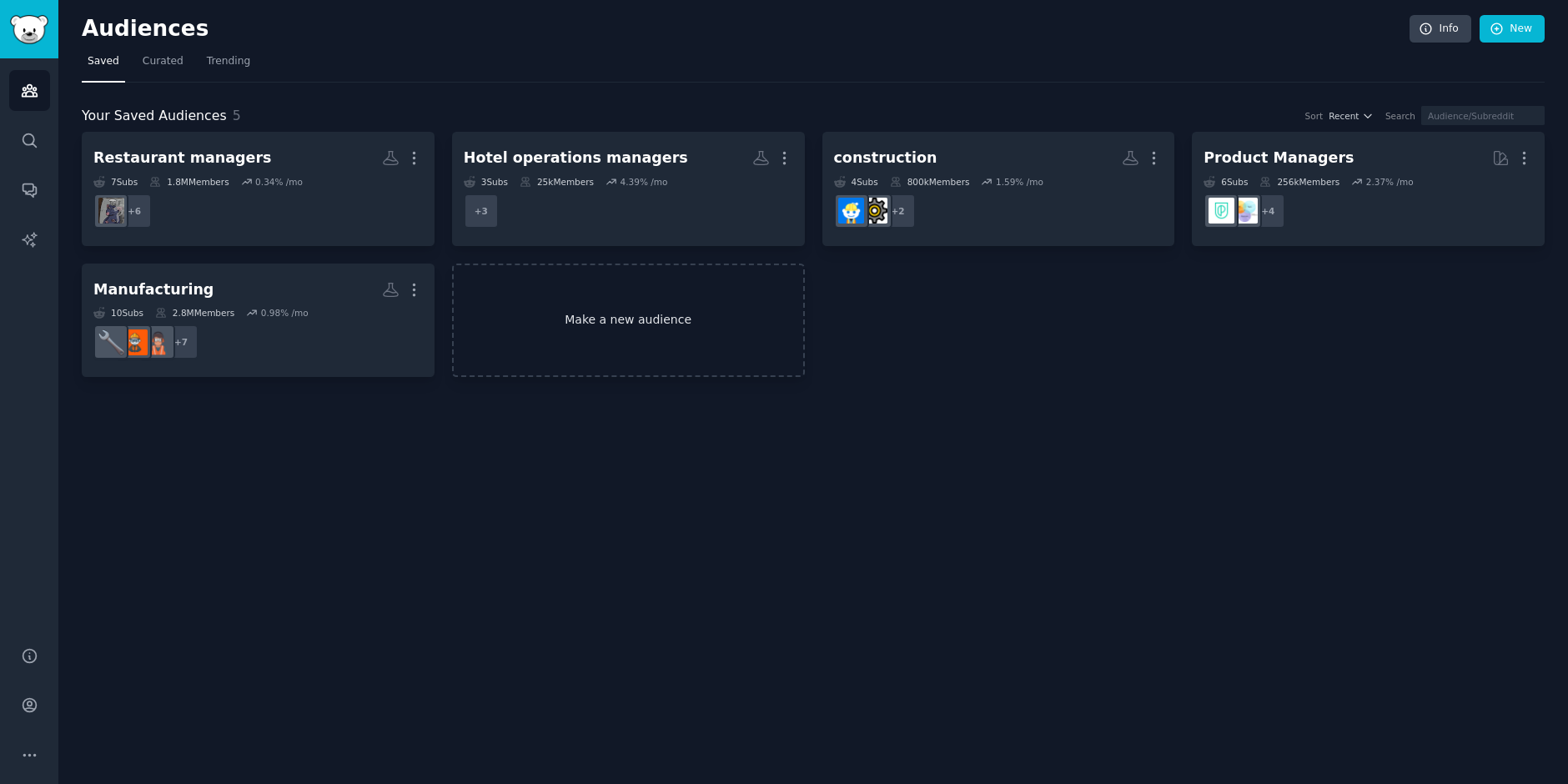
click at [544, 319] on link "Make a new audience" at bounding box center [629, 320] width 353 height 114
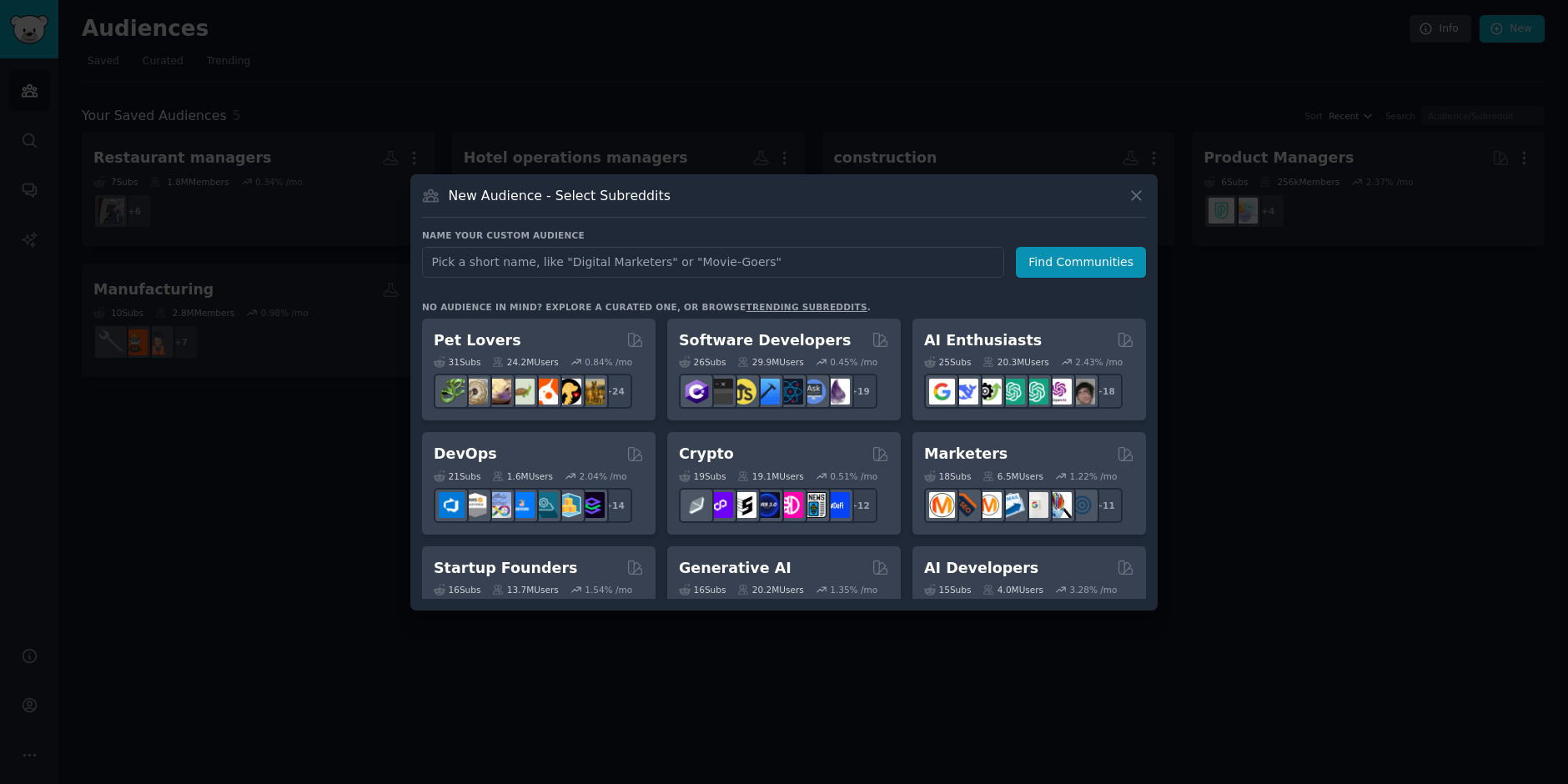
click at [577, 279] on div "Name your custom audience Audience Name Find Communities No audience in mind? E…" at bounding box center [784, 414] width 724 height 370
click at [577, 267] on input "text" at bounding box center [713, 262] width 582 height 31
paste input "Retail store managers"
type input "Retail store managers"
click at [1077, 271] on button "Find Communities" at bounding box center [1081, 262] width 130 height 31
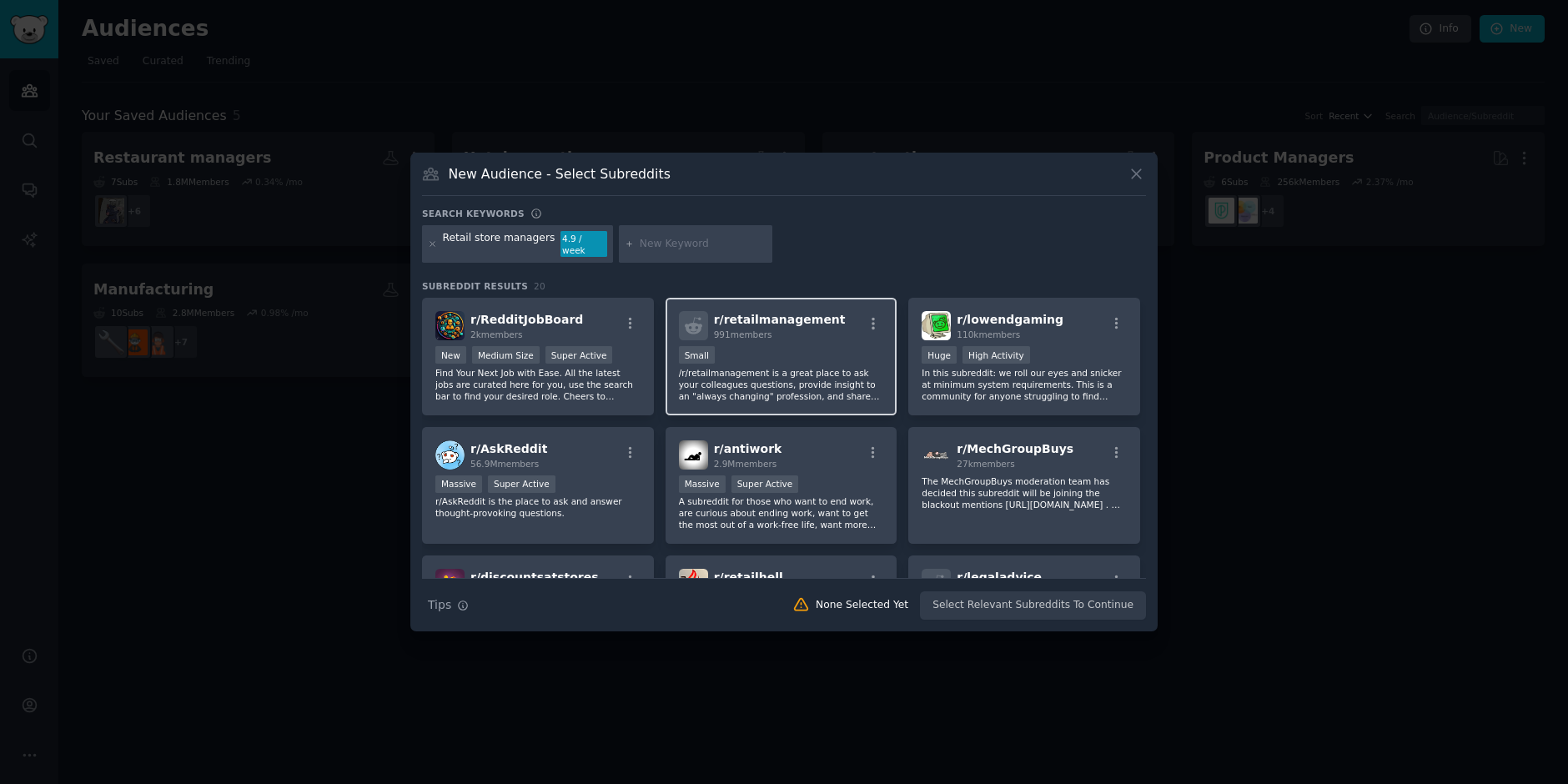
click at [742, 367] on p "/r/retailmanagement is a great place to ask your colleagues questions, provide …" at bounding box center [781, 384] width 205 height 35
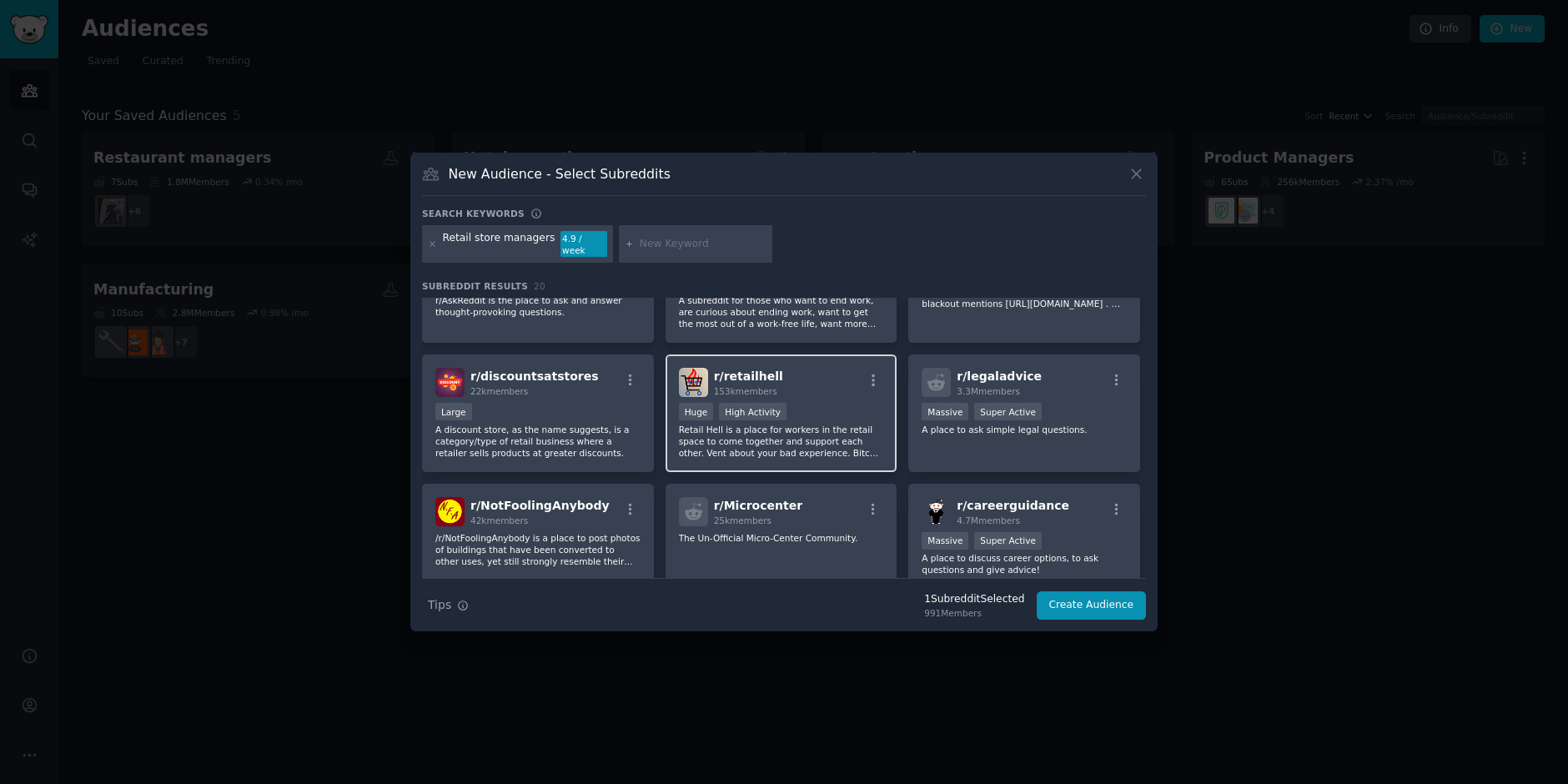
scroll to position [212, 0]
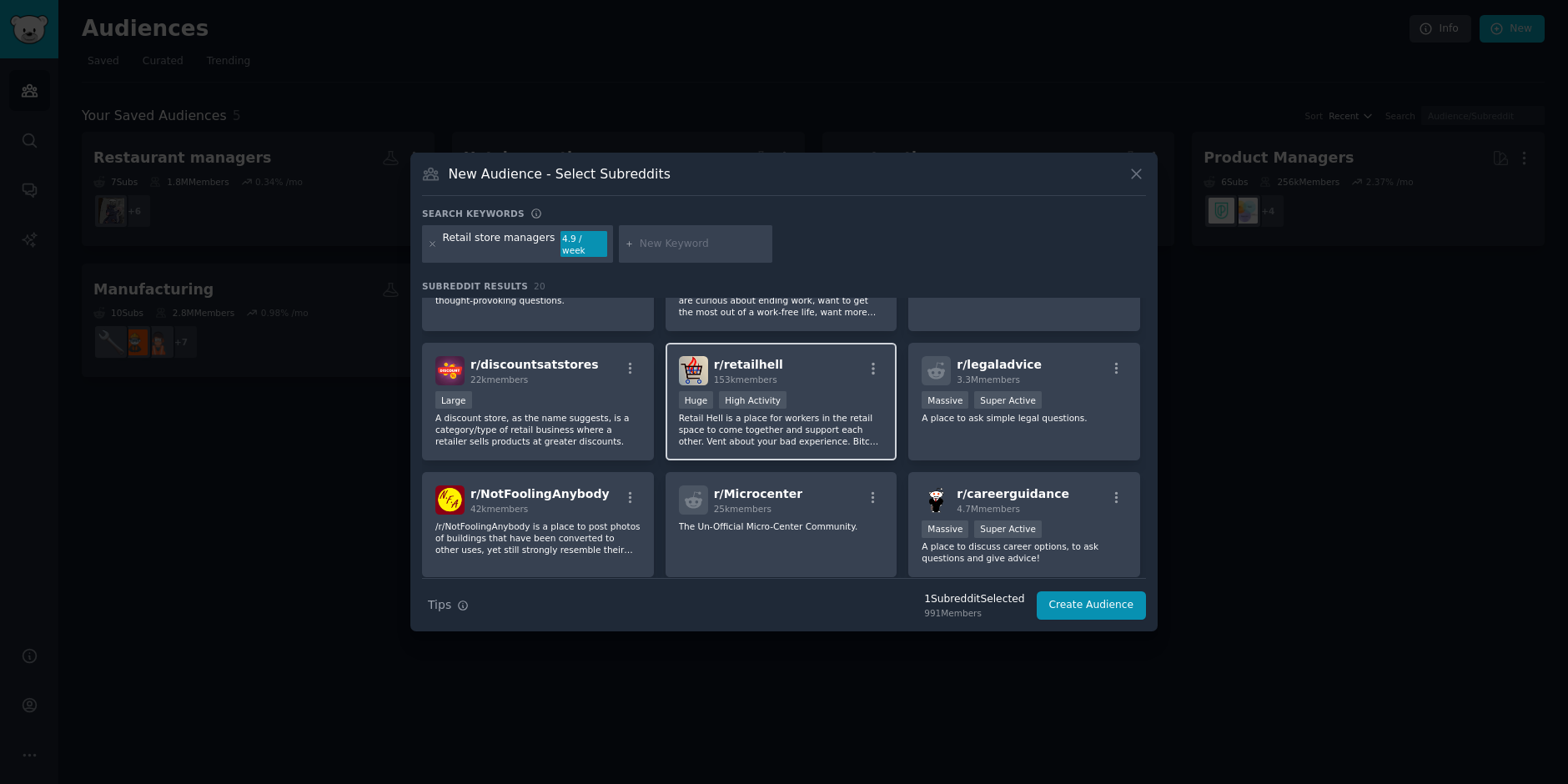
click at [798, 416] on p "Retail Hell is a place for workers in the retail space to come together and sup…" at bounding box center [781, 429] width 205 height 35
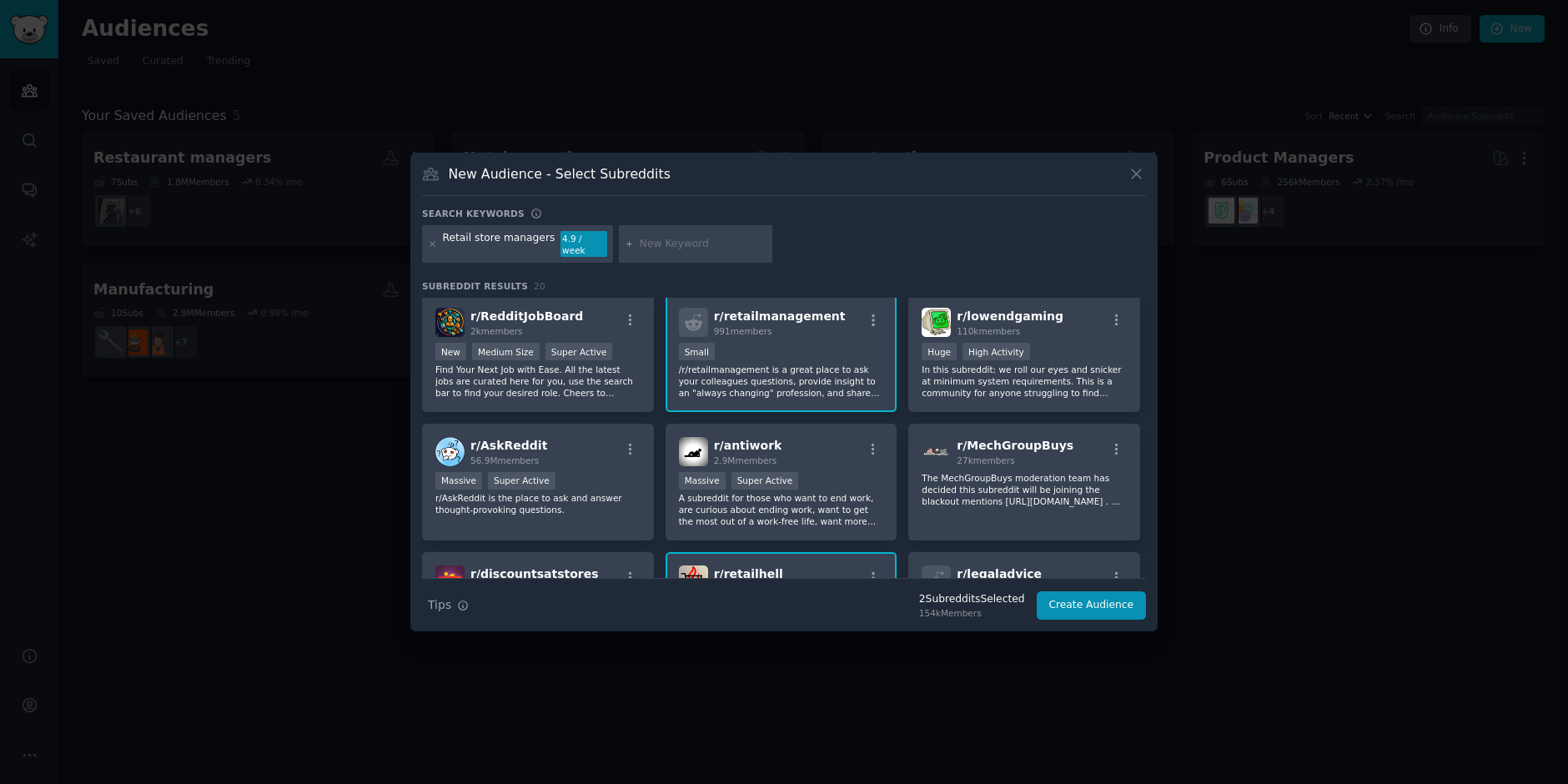
scroll to position [0, 0]
click at [1103, 598] on button "Create Audience" at bounding box center [1092, 605] width 111 height 28
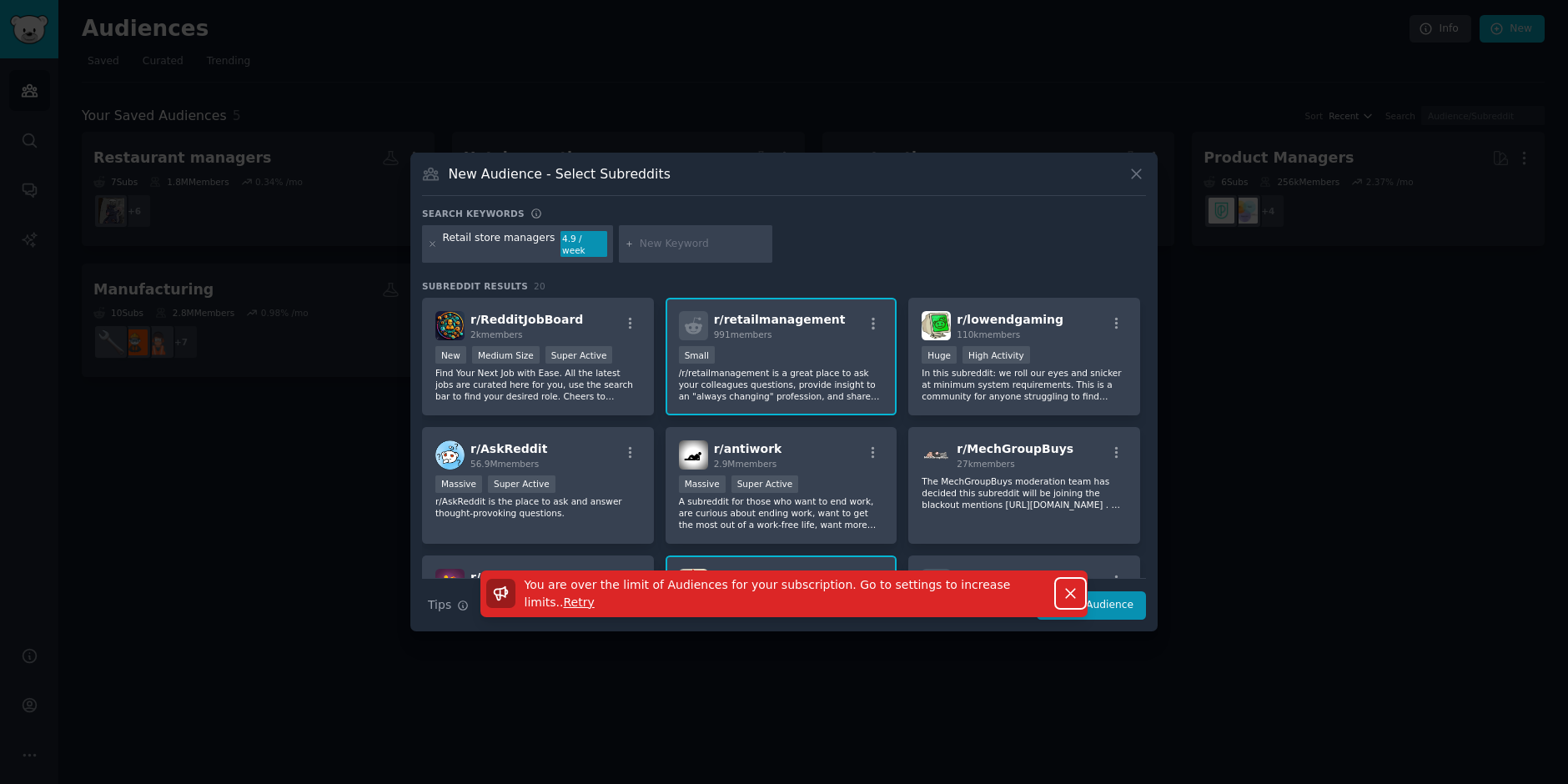
click at [1072, 585] on icon "button" at bounding box center [1071, 593] width 17 height 17
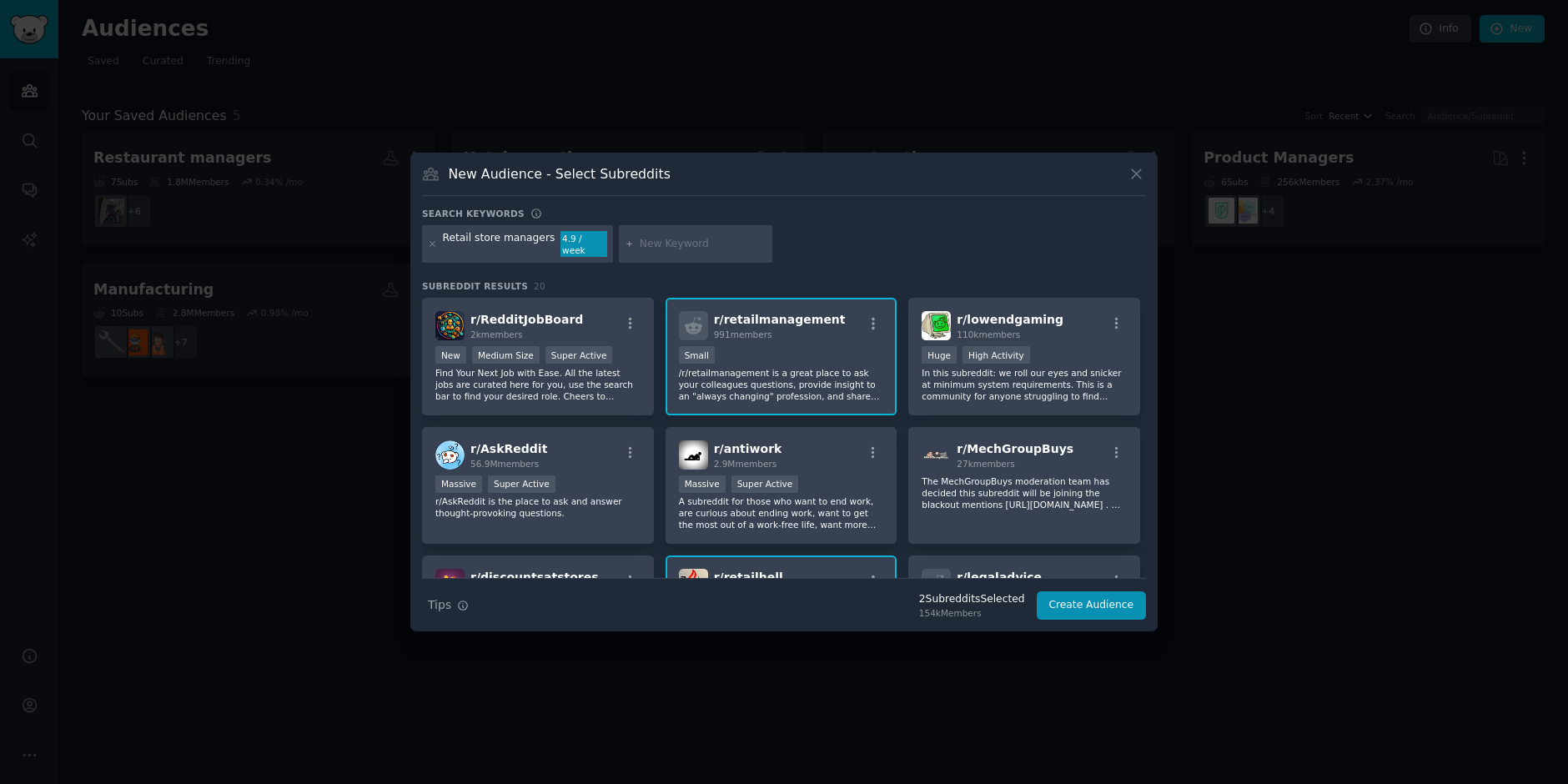
click at [987, 677] on div at bounding box center [784, 392] width 1568 height 784
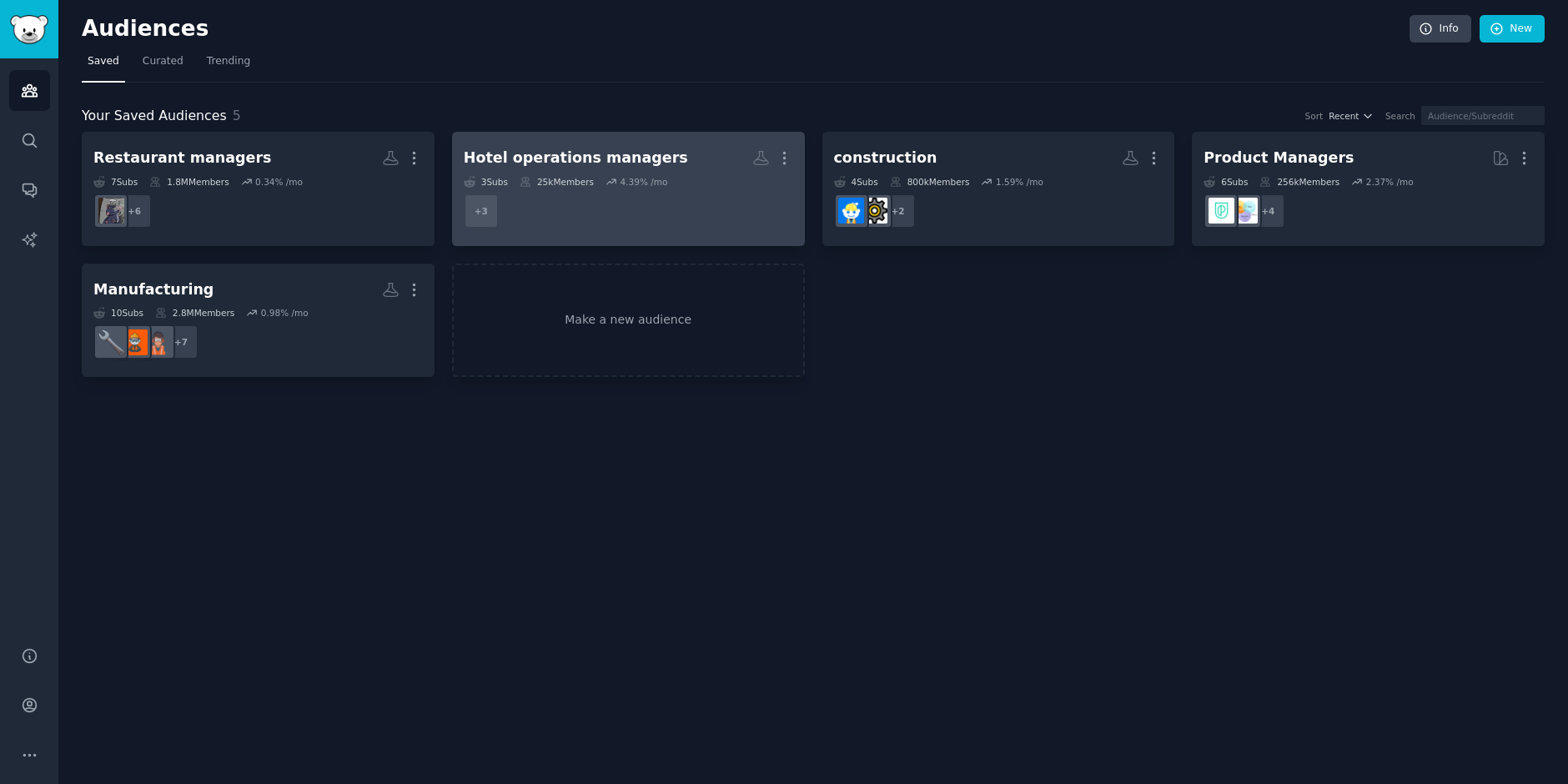
click at [631, 197] on dd "+ 3" at bounding box center [629, 211] width 330 height 47
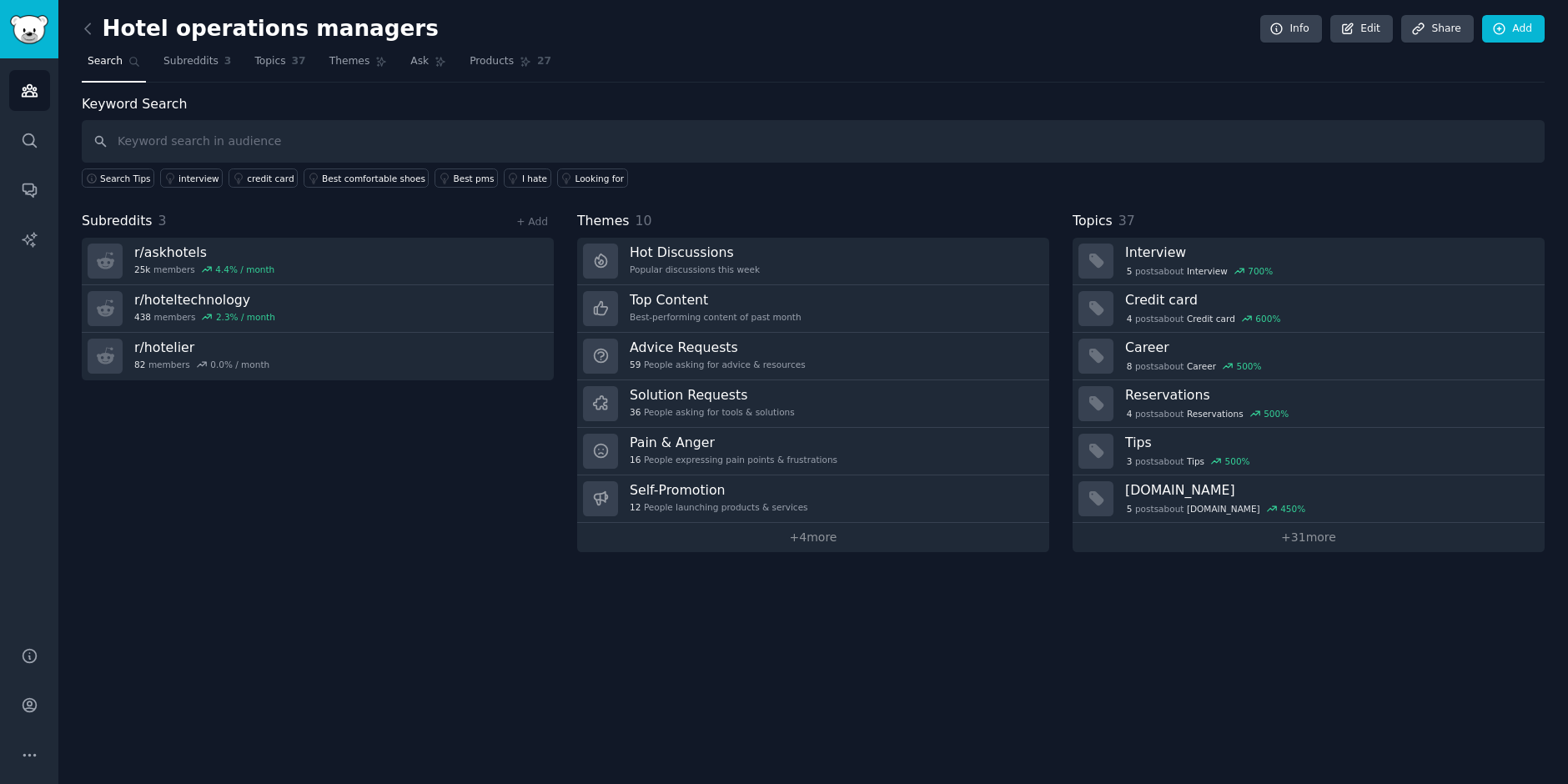
click at [608, 136] on input "text" at bounding box center [813, 141] width 1463 height 42
